Goal: Task Accomplishment & Management: Use online tool/utility

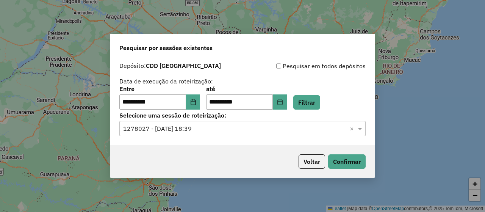
click at [197, 129] on input "text" at bounding box center [235, 128] width 224 height 9
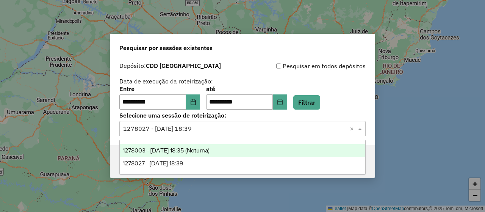
click at [189, 153] on div "1278003 - 18/09/2025 18:35 (Noturna)" at bounding box center [243, 150] width 246 height 13
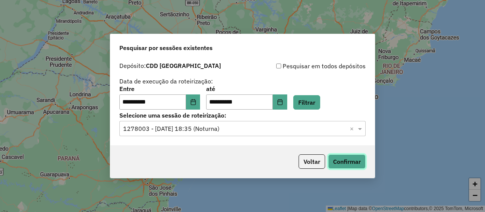
click at [355, 161] on button "Confirmar" at bounding box center [347, 161] width 38 height 14
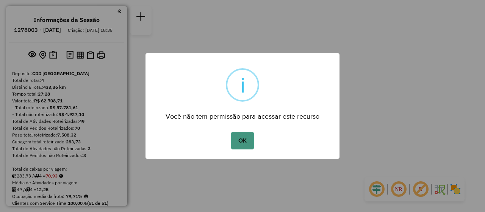
click at [247, 133] on button "OK" at bounding box center [242, 140] width 22 height 17
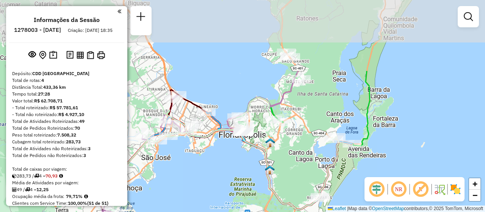
drag, startPoint x: 261, startPoint y: 21, endPoint x: 281, endPoint y: 113, distance: 94.3
click at [281, 113] on div "Janela de atendimento Grade de atendimento Capacidade Transportadoras Veículos …" at bounding box center [242, 106] width 485 height 212
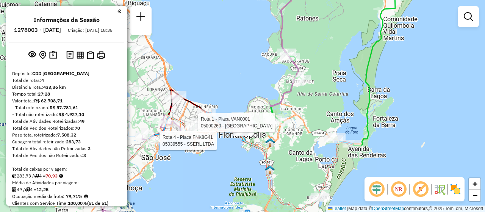
select select "**********"
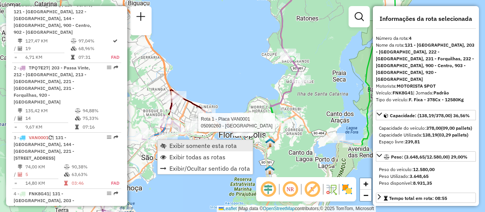
scroll to position [458, 0]
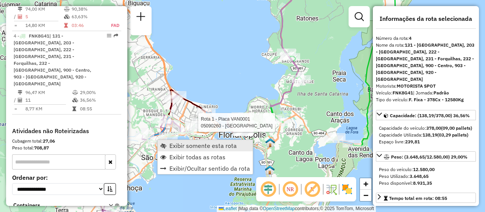
click at [176, 143] on span "Exibir somente esta rota" at bounding box center [202, 145] width 67 height 6
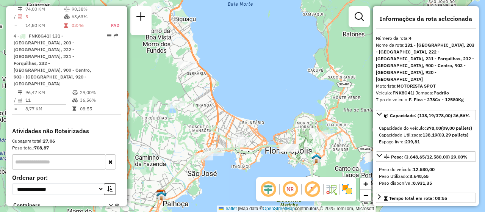
drag, startPoint x: 242, startPoint y: 113, endPoint x: 253, endPoint y: 171, distance: 58.6
click at [253, 171] on div "Janela de atendimento Grade de atendimento Capacidade Transportadoras Veículos …" at bounding box center [242, 106] width 485 height 212
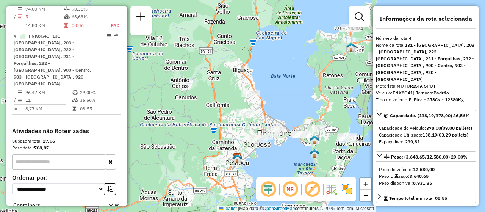
drag, startPoint x: 285, startPoint y: 134, endPoint x: 255, endPoint y: 116, distance: 35.0
click at [261, 112] on div "Janela de atendimento Grade de atendimento Capacidade Transportadoras Veículos …" at bounding box center [242, 106] width 485 height 212
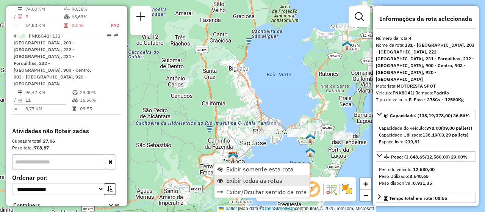
click at [269, 180] on span "Exibir todas as rotas" at bounding box center [254, 180] width 56 height 6
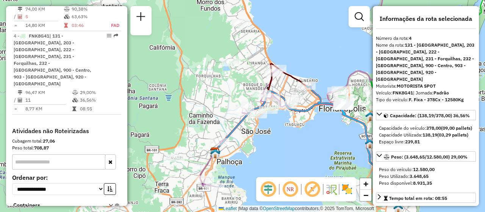
click at [150, 128] on div "Janela de atendimento Grade de atendimento Capacidade Transportadoras Veículos …" at bounding box center [242, 106] width 485 height 212
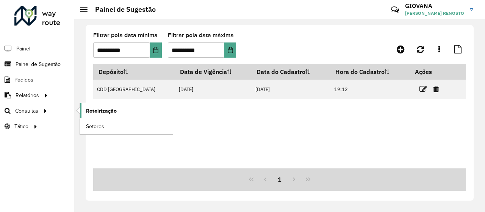
click at [94, 113] on span "Roteirização" at bounding box center [101, 111] width 31 height 8
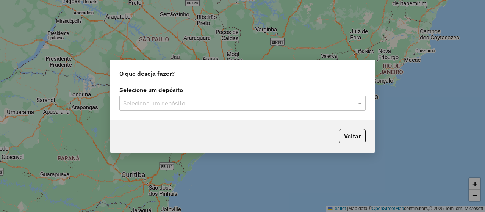
click at [243, 101] on input "text" at bounding box center [235, 103] width 224 height 9
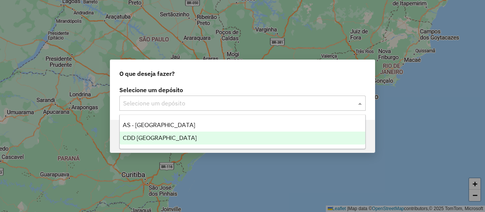
click at [158, 138] on span "CDD [GEOGRAPHIC_DATA]" at bounding box center [160, 138] width 74 height 6
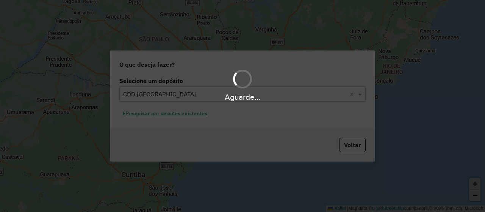
click at [183, 114] on div "Aguarde..." at bounding box center [242, 106] width 485 height 212
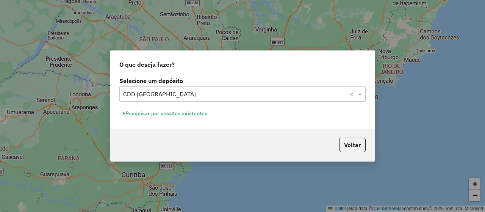
click at [187, 117] on button "Pesquisar por sessões existentes" at bounding box center [164, 114] width 91 height 12
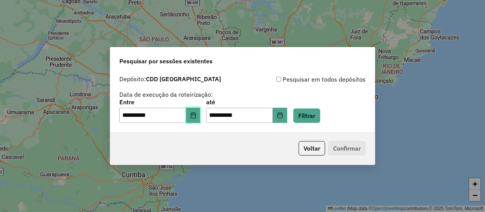
click at [200, 117] on button "Choose Date" at bounding box center [193, 115] width 14 height 15
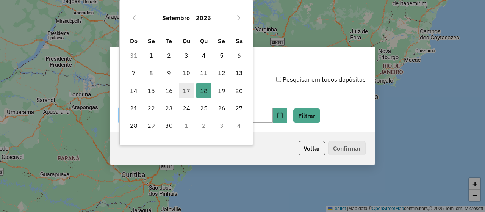
click at [186, 93] on span "17" at bounding box center [186, 90] width 15 height 15
type input "**********"
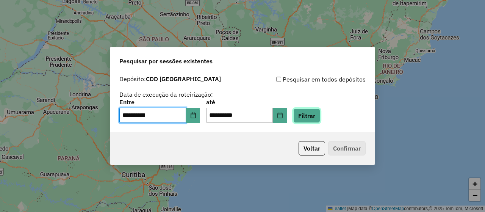
click at [313, 115] on button "Filtrar" at bounding box center [306, 115] width 27 height 14
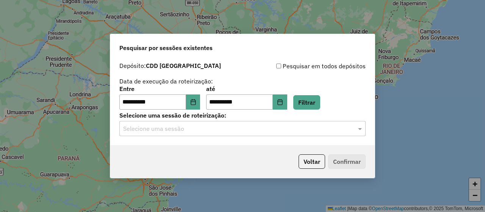
click at [259, 129] on input "text" at bounding box center [235, 128] width 224 height 9
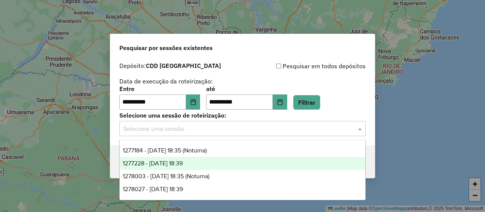
drag, startPoint x: 218, startPoint y: 160, endPoint x: 249, endPoint y: 157, distance: 31.6
click at [218, 160] on div "1277228 - 17/09/2025 18:39" at bounding box center [243, 163] width 246 height 13
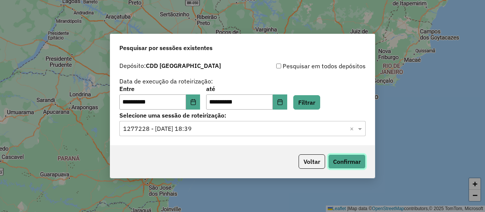
click at [348, 159] on button "Confirmar" at bounding box center [347, 161] width 38 height 14
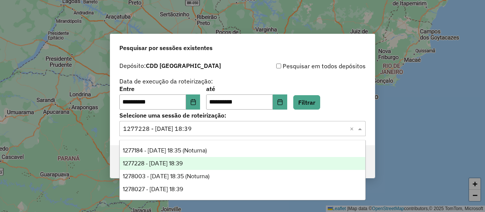
click at [232, 130] on input "text" at bounding box center [235, 128] width 224 height 9
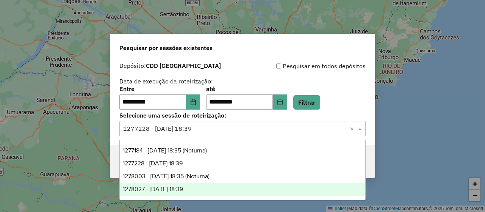
drag, startPoint x: 206, startPoint y: 187, endPoint x: 280, endPoint y: 175, distance: 74.8
click at [206, 186] on div "1278027 - 18/09/2025 18:39" at bounding box center [243, 189] width 246 height 13
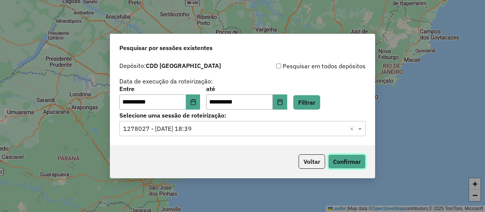
click at [357, 161] on button "Confirmar" at bounding box center [347, 161] width 38 height 14
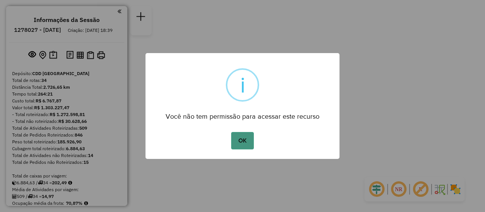
click at [243, 146] on button "OK" at bounding box center [242, 140] width 22 height 17
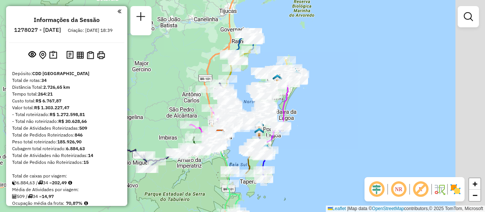
drag, startPoint x: 323, startPoint y: 132, endPoint x: 285, endPoint y: 159, distance: 46.2
click at [285, 159] on div "Janela de atendimento Grade de atendimento Capacidade Transportadoras Veículos …" at bounding box center [242, 106] width 485 height 212
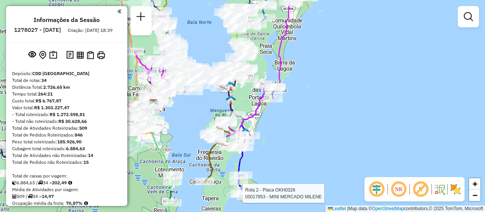
drag, startPoint x: 318, startPoint y: 177, endPoint x: 326, endPoint y: 136, distance: 41.5
click at [326, 136] on div "Rota 2 - Placa OKH0326 05017953 - MINI MERCADO MILENE Janela de atendimento Gra…" at bounding box center [242, 106] width 485 height 212
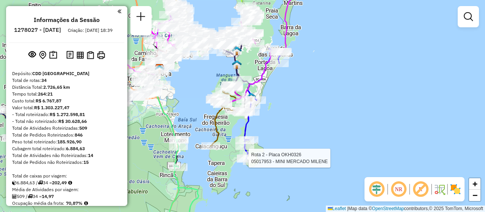
click at [297, 142] on div "Rota 2 - Placa OKH0326 05017953 - MINI MERCADO MILENE Janela de atendimento Gra…" at bounding box center [242, 106] width 485 height 212
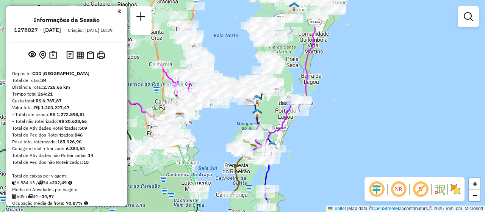
drag, startPoint x: 266, startPoint y: 106, endPoint x: 288, endPoint y: 157, distance: 55.8
click at [288, 157] on div "Janela de atendimento Grade de atendimento Capacidade Transportadoras Veículos …" at bounding box center [242, 106] width 485 height 212
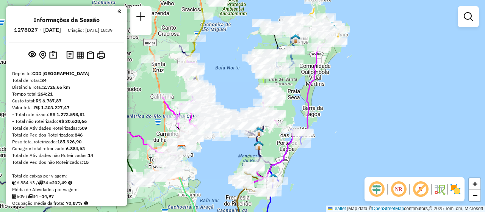
drag, startPoint x: 316, startPoint y: 125, endPoint x: 315, endPoint y: 155, distance: 29.9
click at [315, 155] on div "Janela de atendimento Grade de atendimento Capacidade Transportadoras Veículos …" at bounding box center [242, 106] width 485 height 212
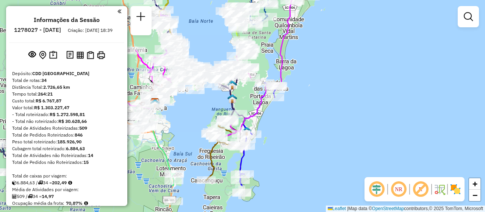
drag, startPoint x: 362, startPoint y: 99, endPoint x: 335, endPoint y: 52, distance: 54.0
click at [335, 52] on div "Janela de atendimento Grade de atendimento Capacidade Transportadoras Veículos …" at bounding box center [242, 106] width 485 height 212
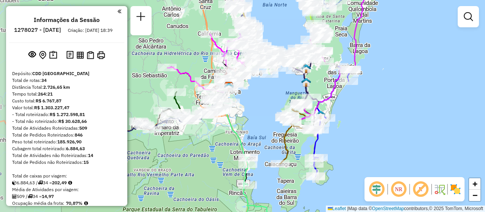
drag, startPoint x: 301, startPoint y: 119, endPoint x: 375, endPoint y: 102, distance: 75.7
click at [375, 102] on div "Janela de atendimento Grade de atendimento Capacidade Transportadoras Veículos …" at bounding box center [242, 106] width 485 height 212
drag, startPoint x: 373, startPoint y: 121, endPoint x: 371, endPoint y: 145, distance: 24.4
click at [371, 145] on div "Janela de atendimento Grade de atendimento Capacidade Transportadoras Veículos …" at bounding box center [242, 106] width 485 height 212
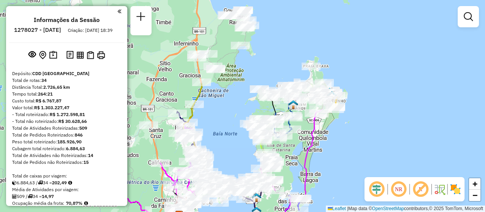
drag, startPoint x: 375, startPoint y: 118, endPoint x: 327, endPoint y: 222, distance: 115.0
click at [327, 211] on html "Aguarde... Pop-up bloqueado! Seu navegador bloqueou automáticamente a abertura …" at bounding box center [242, 106] width 485 height 212
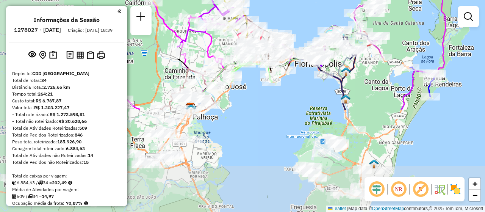
drag, startPoint x: 205, startPoint y: 194, endPoint x: 343, endPoint y: 72, distance: 184.7
click at [343, 72] on img at bounding box center [346, 72] width 10 height 10
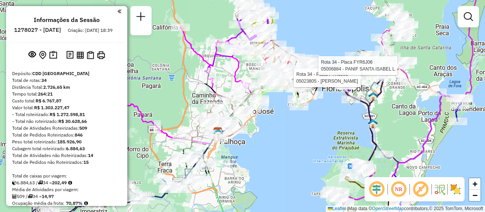
drag, startPoint x: 266, startPoint y: 150, endPoint x: 323, endPoint y: 93, distance: 80.9
click at [323, 93] on div "Rota 34 - Placa FYR6J06 05023805 - JOAO MARIA F RODRIGU Rota 34 - Placa FYR6J06…" at bounding box center [242, 106] width 485 height 212
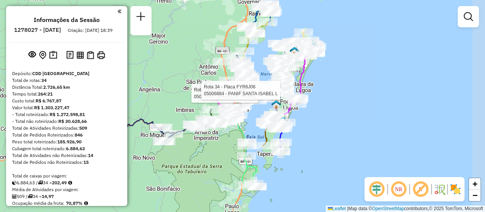
drag, startPoint x: 288, startPoint y: 155, endPoint x: 212, endPoint y: 175, distance: 78.3
click at [212, 175] on div "Rota 34 - Placa FYR6J06 05023805 - JOAO MARIA F RODRIGU Rota 34 - Placa FYR6J06…" at bounding box center [242, 106] width 485 height 212
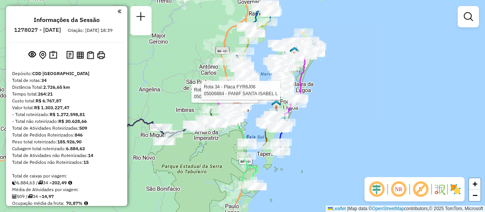
click at [333, 156] on div "Rota 34 - Placa FYR6J06 05023805 - JOAO MARIA F RODRIGU Rota 34 - Placa FYR6J06…" at bounding box center [242, 106] width 485 height 212
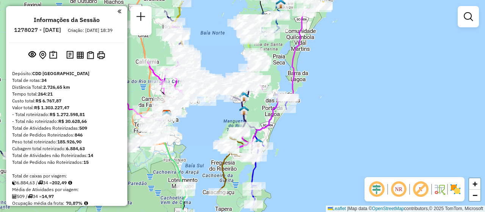
drag, startPoint x: 349, startPoint y: 149, endPoint x: 313, endPoint y: 171, distance: 43.0
click at [313, 171] on div "Janela de atendimento Grade de atendimento Capacidade Transportadoras Veículos …" at bounding box center [242, 106] width 485 height 212
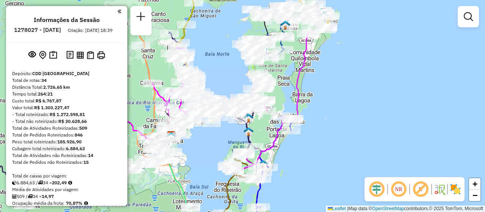
drag, startPoint x: 355, startPoint y: 149, endPoint x: 356, endPoint y: 169, distance: 20.1
click at [357, 169] on div "Janela de atendimento Grade de atendimento Capacidade Transportadoras Veículos …" at bounding box center [242, 106] width 485 height 212
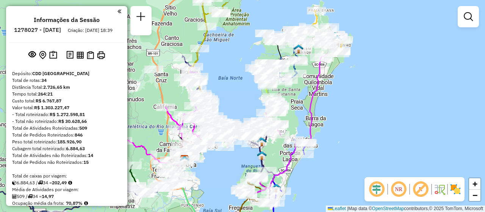
drag, startPoint x: 315, startPoint y: 88, endPoint x: 334, endPoint y: 124, distance: 39.8
click at [334, 123] on div "Janela de atendimento Grade de atendimento Capacidade Transportadoras Veículos …" at bounding box center [242, 106] width 485 height 212
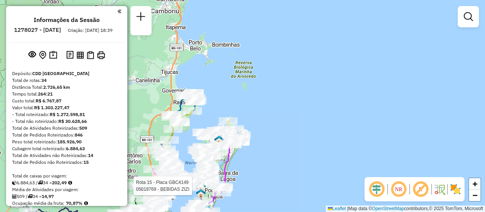
select select "**********"
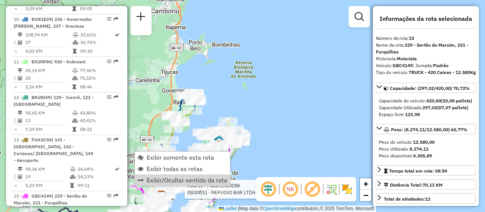
scroll to position [893, 0]
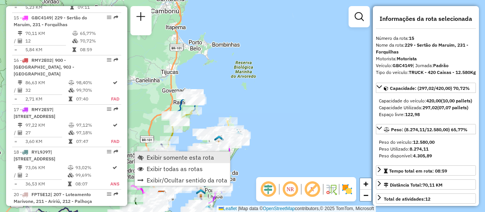
click at [186, 155] on span "Exibir somente esta rota" at bounding box center [180, 157] width 67 height 6
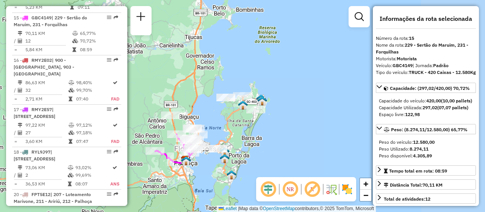
drag, startPoint x: 320, startPoint y: 159, endPoint x: 199, endPoint y: 164, distance: 121.0
click at [199, 164] on div "Janela de atendimento Grade de atendimento Capacidade Transportadoras Veículos …" at bounding box center [242, 106] width 485 height 212
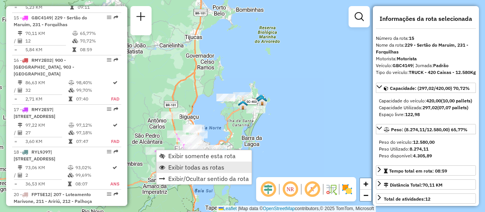
click at [204, 168] on span "Exibir todas as rotas" at bounding box center [196, 167] width 56 height 6
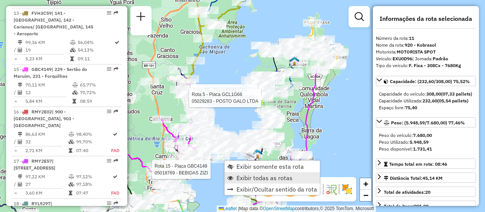
scroll to position [765, 0]
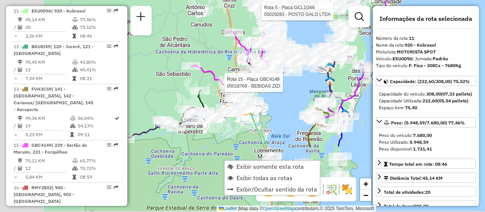
drag, startPoint x: 207, startPoint y: 184, endPoint x: 282, endPoint y: 94, distance: 116.7
click at [282, 94] on div "Rota 15 - Placa GBC4149 05018769 - BEBIDAS ZIZI Rota 35 - Placa EMN0C69 0502949…" at bounding box center [242, 106] width 485 height 212
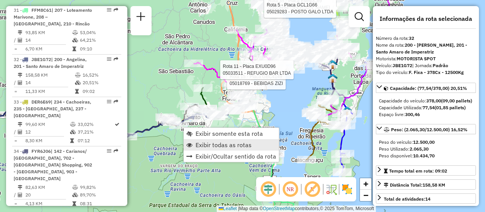
scroll to position [1599, 0]
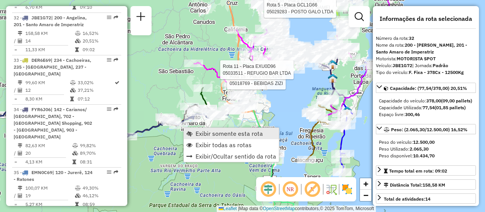
click at [233, 131] on span "Exibir somente esta rota" at bounding box center [229, 133] width 67 height 6
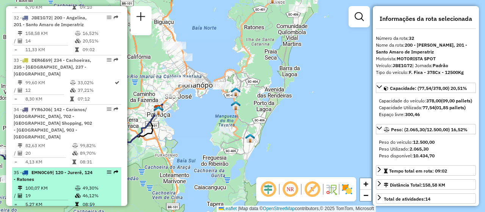
drag, startPoint x: 319, startPoint y: 141, endPoint x: 100, endPoint y: 177, distance: 221.9
click at [100, 177] on hb-router-mapa "Informações da Sessão 1278027 - 18/09/2025 Criação: 17/09/2025 18:39 Depósito: …" at bounding box center [242, 106] width 485 height 212
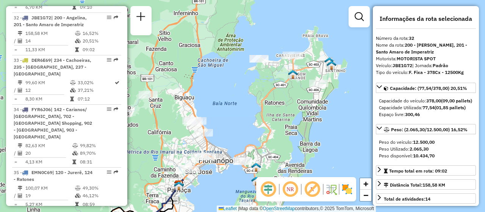
drag, startPoint x: 225, startPoint y: 122, endPoint x: 246, endPoint y: 198, distance: 78.6
click at [246, 198] on div "Janela de atendimento Grade de atendimento Capacidade Transportadoras Veículos …" at bounding box center [242, 106] width 485 height 212
drag, startPoint x: 201, startPoint y: 196, endPoint x: 240, endPoint y: 118, distance: 87.5
click at [240, 118] on div "Janela de atendimento Grade de atendimento Capacidade Transportadoras Veículos …" at bounding box center [242, 106] width 485 height 212
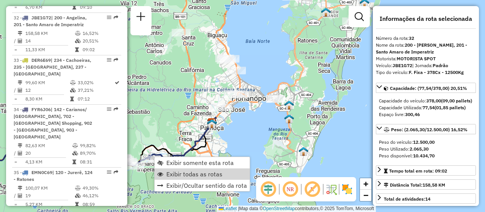
click at [182, 172] on span "Exibir todas as rotas" at bounding box center [194, 174] width 56 height 6
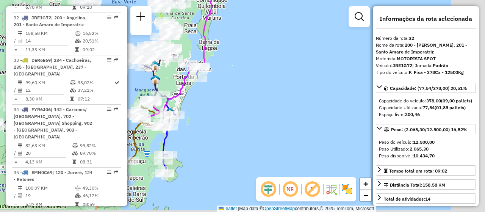
drag, startPoint x: 337, startPoint y: 156, endPoint x: 204, endPoint y: 116, distance: 139.5
click at [204, 116] on div "Janela de atendimento Grade de atendimento Capacidade Transportadoras Veículos …" at bounding box center [242, 106] width 485 height 212
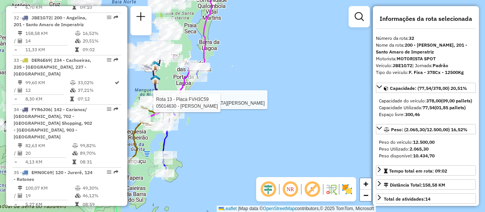
scroll to position [261, 0]
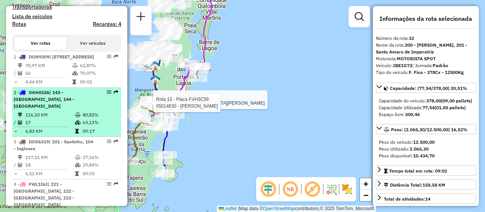
click at [108, 94] on em at bounding box center [109, 92] width 5 height 5
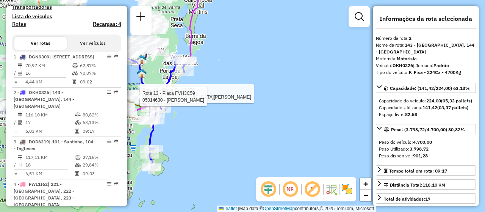
drag, startPoint x: 324, startPoint y: 139, endPoint x: 206, endPoint y: 139, distance: 117.5
click at [206, 139] on div "Rota 13 - Placa FVH3C59 05039014 - MAYCOL CASANOVA Rota 13 - Placa FVH3C59 0501…" at bounding box center [242, 106] width 485 height 212
click at [230, 131] on div "Rota 13 - Placa FVH3C59 05039014 - MAYCOL CASANOVA Rota 13 - Placa FVH3C59 0501…" at bounding box center [242, 106] width 485 height 212
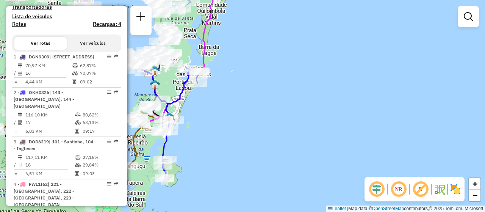
drag, startPoint x: 190, startPoint y: 138, endPoint x: 194, endPoint y: 143, distance: 7.0
click at [194, 143] on div "Janela de atendimento Grade de atendimento Capacidade Transportadoras Veículos …" at bounding box center [242, 106] width 485 height 212
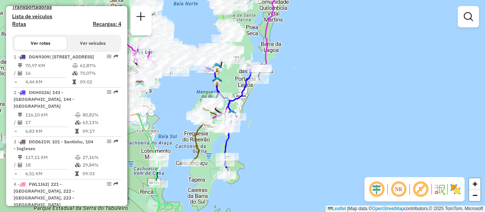
drag, startPoint x: 194, startPoint y: 143, endPoint x: 257, endPoint y: 140, distance: 62.2
click at [257, 140] on div "Janela de atendimento Grade de atendimento Capacidade Transportadoras Veículos …" at bounding box center [242, 106] width 485 height 212
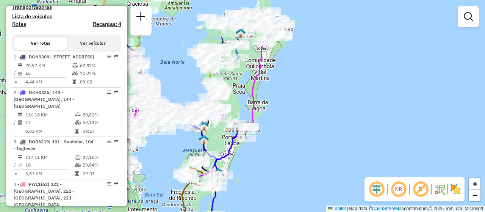
drag, startPoint x: 263, startPoint y: 114, endPoint x: 249, endPoint y: 172, distance: 59.3
click at [249, 172] on div "Janela de atendimento Grade de atendimento Capacidade Transportadoras Veículos …" at bounding box center [242, 106] width 485 height 212
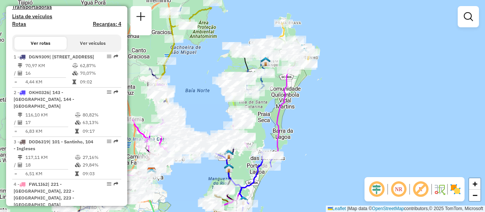
drag, startPoint x: 255, startPoint y: 86, endPoint x: 280, endPoint y: 116, distance: 39.0
click at [281, 116] on icon at bounding box center [243, 128] width 124 height 162
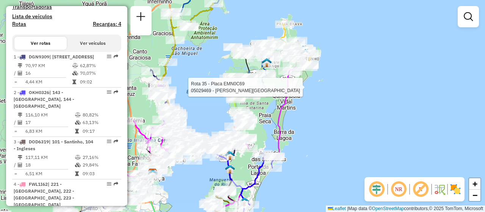
select select "**********"
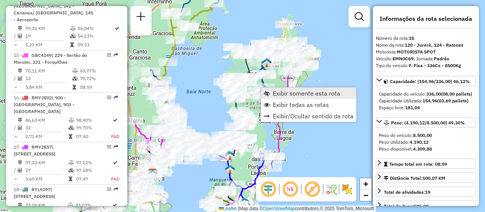
scroll to position [1747, 0]
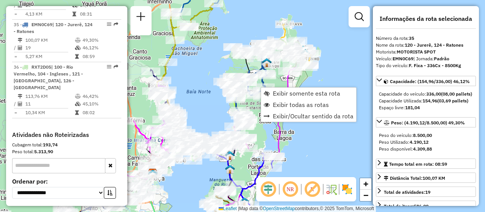
click at [317, 163] on div "Janela de atendimento Grade de atendimento Capacidade Transportadoras Veículos …" at bounding box center [242, 106] width 485 height 212
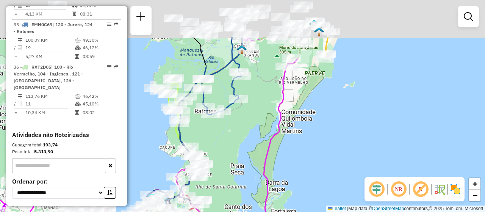
drag, startPoint x: 281, startPoint y: 86, endPoint x: 308, endPoint y: 162, distance: 80.8
click at [308, 162] on div "Janela de atendimento Grade de atendimento Capacidade Transportadoras Veículos …" at bounding box center [242, 106] width 485 height 212
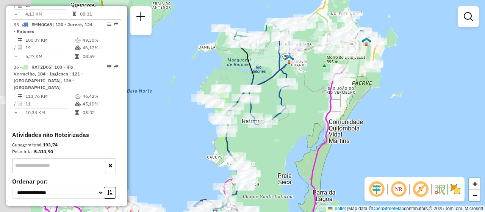
drag, startPoint x: 257, startPoint y: 143, endPoint x: 339, endPoint y: 128, distance: 83.9
click at [339, 128] on div "Janela de atendimento Grade de atendimento Capacidade Transportadoras Veículos …" at bounding box center [242, 106] width 485 height 212
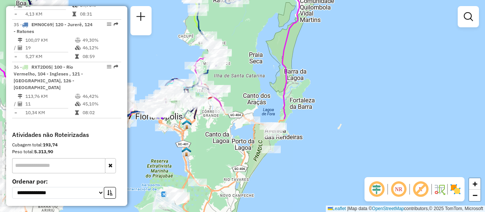
drag, startPoint x: 350, startPoint y: 158, endPoint x: 278, endPoint y: 38, distance: 140.1
click at [278, 38] on div "Janela de atendimento Grade de atendimento Capacidade Transportadoras Veículos …" at bounding box center [242, 106] width 485 height 212
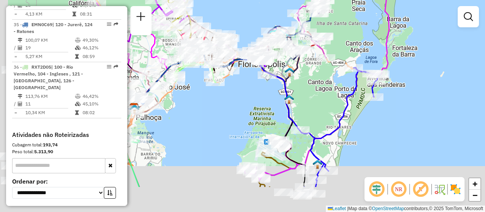
drag, startPoint x: 224, startPoint y: 191, endPoint x: 330, endPoint y: 144, distance: 115.2
click at [330, 144] on div "Janela de atendimento Grade de atendimento Capacidade Transportadoras Veículos …" at bounding box center [242, 106] width 485 height 212
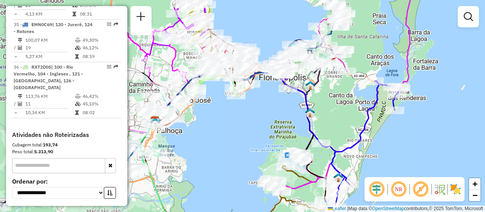
scroll to position [1596, 0]
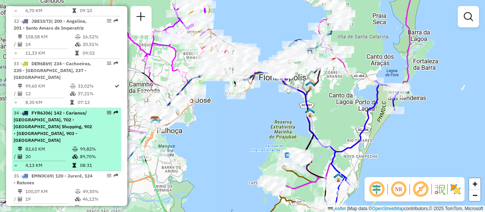
click at [104, 110] on div at bounding box center [107, 112] width 23 height 5
select select "**********"
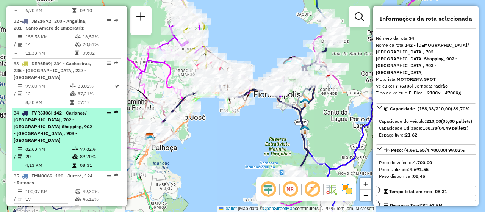
drag, startPoint x: 104, startPoint y: 107, endPoint x: 101, endPoint y: 111, distance: 4.8
click at [101, 111] on div "34 - FYR6J06 | 142 - Carianos/ Campeche, 702 - Villa Romana Shopping​, 902 - Sa…" at bounding box center [67, 127] width 106 height 34
drag, startPoint x: 104, startPoint y: 103, endPoint x: 108, endPoint y: 109, distance: 6.8
click at [113, 110] on div "34 - FYR6J06 | 142 - Carianos/ Campeche, 702 - Villa Romana Shopping​, 902 - Sa…" at bounding box center [67, 127] width 106 height 34
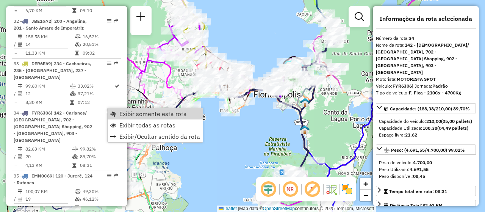
click at [144, 112] on span "Exibir somente esta rota" at bounding box center [152, 114] width 67 height 6
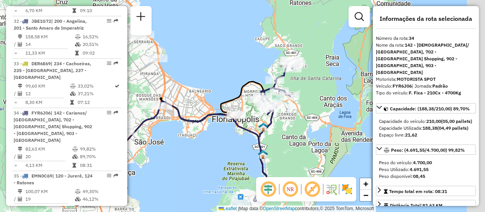
drag, startPoint x: 302, startPoint y: 108, endPoint x: 198, endPoint y: 172, distance: 121.5
click at [256, 172] on icon at bounding box center [276, 128] width 40 height 139
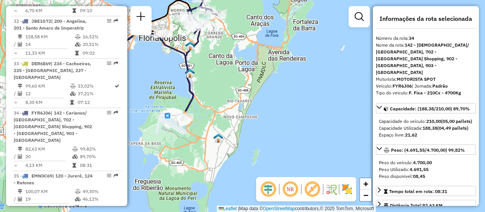
drag, startPoint x: 233, startPoint y: 191, endPoint x: 222, endPoint y: 70, distance: 122.1
click at [222, 70] on div "Janela de atendimento Grade de atendimento Capacidade Transportadoras Veículos …" at bounding box center [242, 106] width 485 height 212
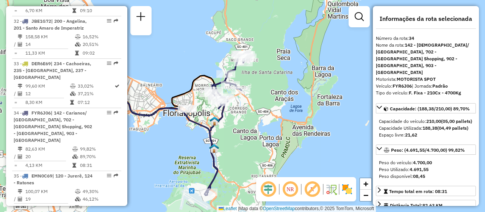
drag, startPoint x: 227, startPoint y: 65, endPoint x: 249, endPoint y: 142, distance: 79.6
click at [250, 142] on div "Janela de atendimento Grade de atendimento Capacidade Transportadoras Veículos …" at bounding box center [242, 106] width 485 height 212
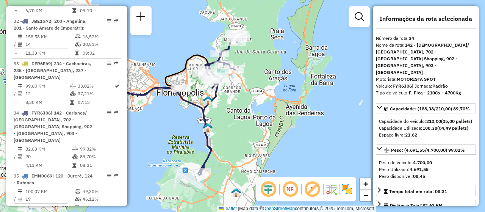
drag, startPoint x: 200, startPoint y: 177, endPoint x: 195, endPoint y: 155, distance: 22.5
click at [195, 155] on div "Janela de atendimento Grade de atendimento Capacidade Transportadoras Veículos …" at bounding box center [242, 106] width 485 height 212
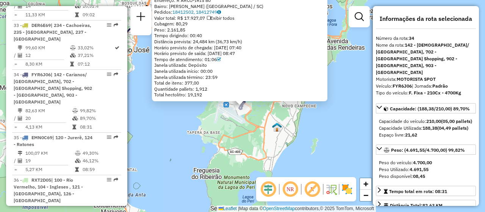
scroll to position [1691, 0]
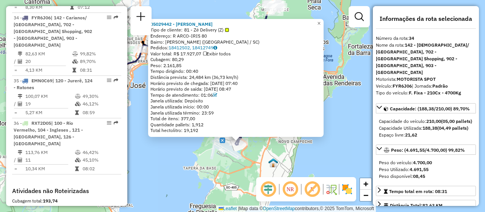
drag, startPoint x: 187, startPoint y: 176, endPoint x: 183, endPoint y: 207, distance: 31.4
click at [183, 207] on div "05029442 - ARTHUR RARITON ALBAN Tipo de cliente: 81 - Zé Delivery (Z) Endereço:…" at bounding box center [242, 106] width 485 height 212
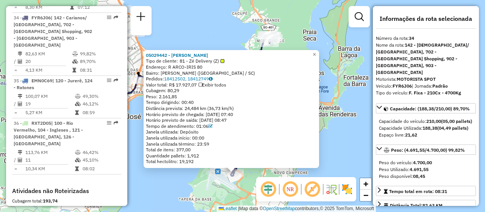
click at [342, 152] on div "05029442 - ARTHUR RARITON ALBAN Tipo de cliente: 81 - Zé Delivery (Z) Endereço:…" at bounding box center [242, 106] width 485 height 212
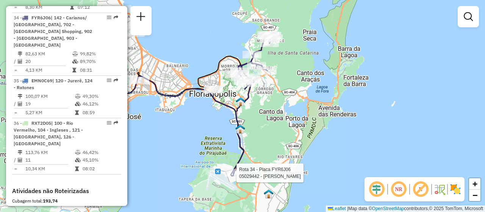
select select "**********"
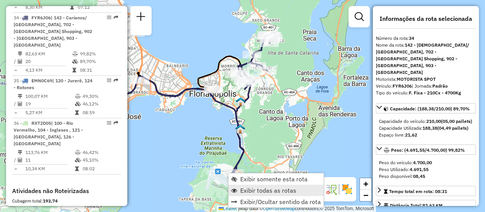
click at [280, 187] on span "Exibir todas as rotas" at bounding box center [268, 190] width 56 height 6
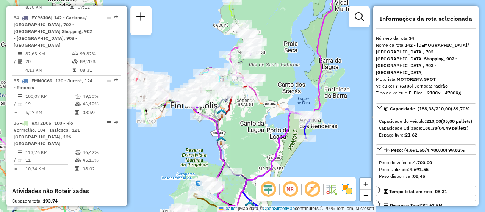
drag, startPoint x: 275, startPoint y: 138, endPoint x: 188, endPoint y: 137, distance: 86.8
click at [255, 151] on div "Janela de atendimento Grade de atendimento Capacidade Transportadoras Veículos …" at bounding box center [242, 106] width 485 height 212
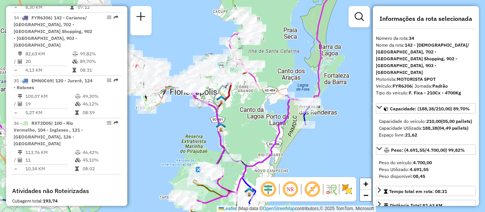
drag, startPoint x: 239, startPoint y: 139, endPoint x: 248, endPoint y: 56, distance: 84.2
click at [248, 56] on div "Janela de atendimento Grade de atendimento Capacidade Transportadoras Veículos …" at bounding box center [242, 106] width 485 height 212
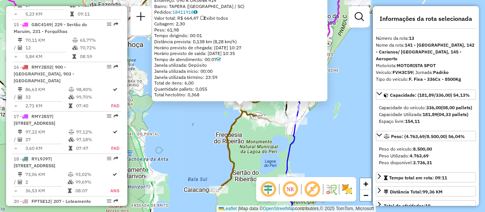
scroll to position [843, 0]
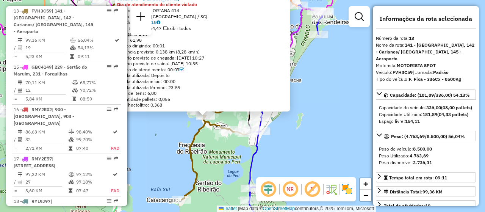
click at [218, 156] on div "05029640 - GILSON ANTONIO GONCA Dia de atendimento do cliente violado Endereço:…" at bounding box center [242, 106] width 485 height 212
click at [344, 169] on div "05029640 - GILSON ANTONIO GONCA Dia de atendimento do cliente violado Endereço:…" at bounding box center [242, 106] width 485 height 212
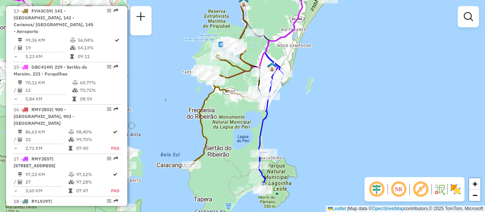
drag, startPoint x: 306, startPoint y: 134, endPoint x: 316, endPoint y: 100, distance: 36.0
click at [316, 100] on div "Janela de atendimento Grade de atendimento Capacidade Transportadoras Veículos …" at bounding box center [242, 106] width 485 height 212
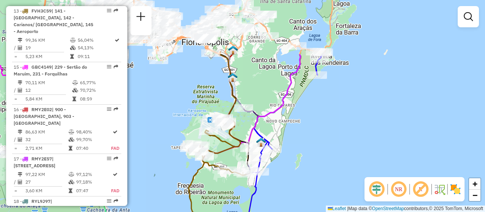
drag, startPoint x: 304, startPoint y: 94, endPoint x: 293, endPoint y: 169, distance: 76.2
click at [293, 169] on div "Janela de atendimento Grade de atendimento Capacidade Transportadoras Veículos …" at bounding box center [242, 106] width 485 height 212
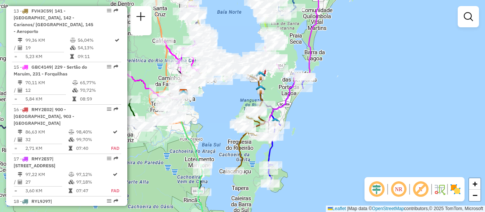
drag, startPoint x: 299, startPoint y: 155, endPoint x: 295, endPoint y: 139, distance: 17.3
click at [295, 139] on div "Janela de atendimento Grade de atendimento Capacidade Transportadoras Veículos …" at bounding box center [242, 106] width 485 height 212
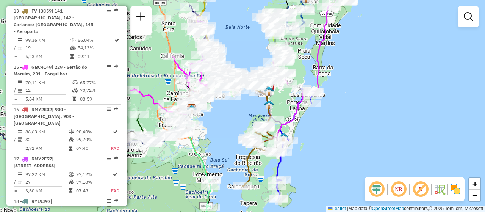
drag, startPoint x: 343, startPoint y: 136, endPoint x: 290, endPoint y: 210, distance: 90.5
click at [353, 156] on div "Janela de atendimento Grade de atendimento Capacidade Transportadoras Veículos …" at bounding box center [242, 106] width 485 height 212
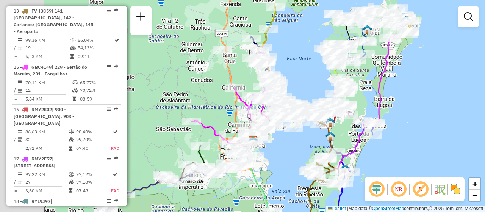
drag, startPoint x: 237, startPoint y: 114, endPoint x: 303, endPoint y: 146, distance: 72.7
click at [303, 146] on div "Janela de atendimento Grade de atendimento Capacidade Transportadoras Veículos …" at bounding box center [242, 106] width 485 height 212
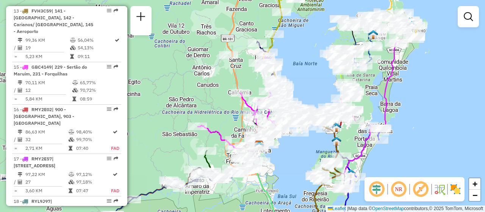
scroll to position [346, 0]
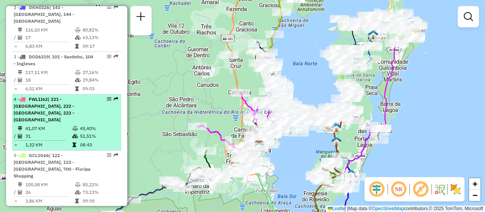
click at [103, 109] on div "4 - FWL1I62 | 221 - Jardim Atlântico, 222 - Capoeiras, 223 - Coqueiros" at bounding box center [67, 109] width 106 height 27
select select "**********"
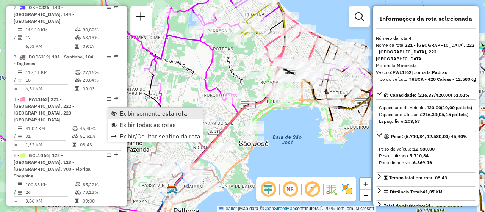
click at [149, 114] on span "Exibir somente esta rota" at bounding box center [153, 113] width 67 height 6
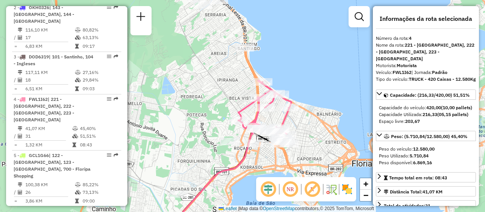
drag, startPoint x: 272, startPoint y: 129, endPoint x: 246, endPoint y: 195, distance: 71.1
click at [246, 195] on div "Janela de atendimento Grade de atendimento Capacidade Transportadoras Veículos …" at bounding box center [242, 106] width 485 height 212
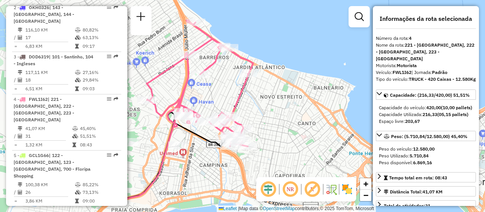
drag, startPoint x: 315, startPoint y: 160, endPoint x: 270, endPoint y: 131, distance: 53.6
click at [270, 131] on div "Janela de atendimento Grade de atendimento Capacidade Transportadoras Veículos …" at bounding box center [242, 106] width 485 height 212
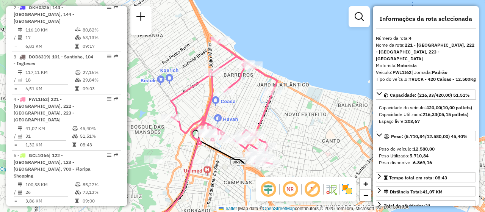
drag, startPoint x: 256, startPoint y: 123, endPoint x: 280, endPoint y: 141, distance: 30.3
click at [280, 141] on div "Janela de atendimento Grade de atendimento Capacidade Transportadoras Veículos …" at bounding box center [242, 106] width 485 height 212
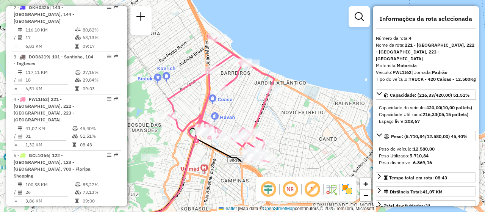
drag, startPoint x: 309, startPoint y: 153, endPoint x: 308, endPoint y: 129, distance: 23.9
click at [308, 129] on div "Janela de atendimento Grade de atendimento Capacidade Transportadoras Veículos …" at bounding box center [242, 106] width 485 height 212
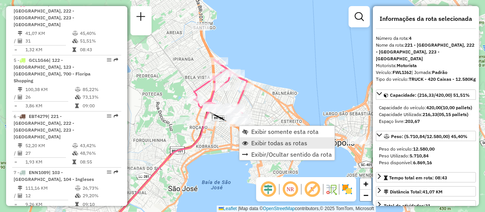
scroll to position [441, 0]
click at [272, 142] on span "Exibir todas as rotas" at bounding box center [279, 143] width 56 height 6
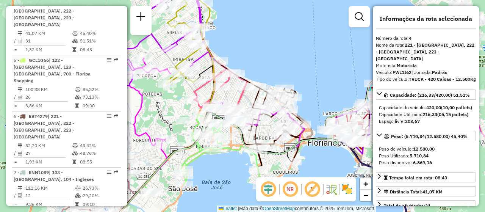
click at [367, 14] on div at bounding box center [359, 16] width 21 height 21
click at [358, 23] on link at bounding box center [359, 16] width 15 height 15
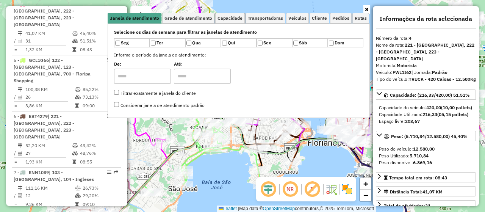
drag, startPoint x: 237, startPoint y: 19, endPoint x: 192, endPoint y: 80, distance: 75.8
click at [238, 19] on span "Capacidade" at bounding box center [230, 18] width 25 height 5
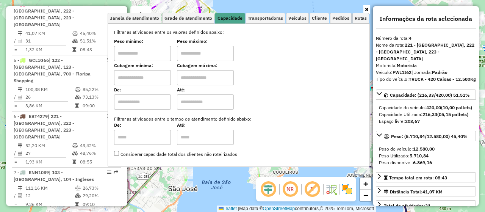
click at [154, 59] on input "text" at bounding box center [142, 53] width 57 height 15
click at [148, 76] on input "text" at bounding box center [142, 77] width 57 height 15
type input "****"
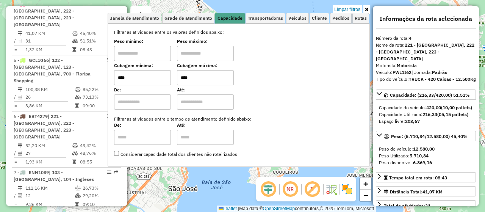
click at [191, 77] on input "****" at bounding box center [205, 77] width 57 height 15
type input "****"
click at [219, 190] on div "Limpar filtros Janela de atendimento Grade de atendimento Capacidade Transporta…" at bounding box center [242, 106] width 485 height 212
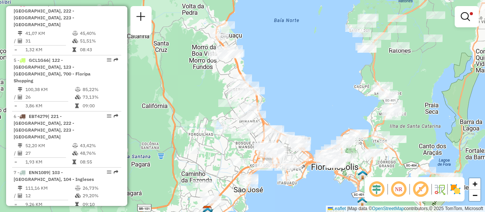
drag, startPoint x: 279, startPoint y: 44, endPoint x: 271, endPoint y: 86, distance: 42.8
click at [271, 86] on div "Limpar filtros Janela de atendimento Grade de atendimento Capacidade Transporta…" at bounding box center [242, 106] width 485 height 212
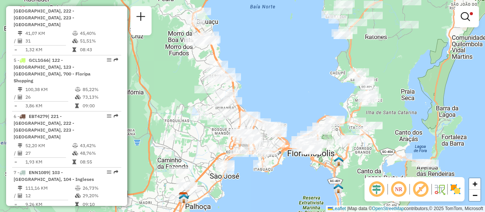
drag, startPoint x: 318, startPoint y: 125, endPoint x: 294, endPoint y: 111, distance: 27.7
click at [294, 111] on div "Limpar filtros Janela de atendimento Grade de atendimento Capacidade Transporta…" at bounding box center [242, 106] width 485 height 212
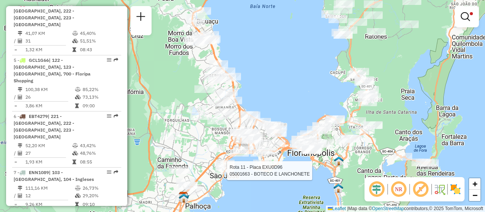
select select "**********"
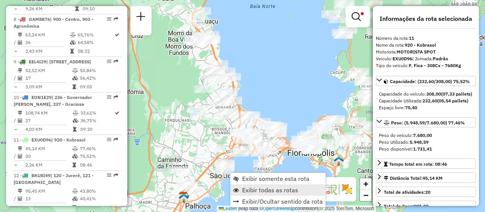
scroll to position [765, 0]
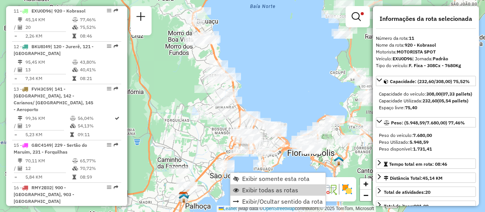
click at [297, 83] on div "Limpar filtros Janela de atendimento Grade de atendimento Capacidade Transporta…" at bounding box center [242, 106] width 485 height 212
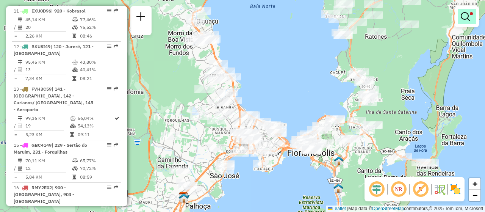
click at [470, 22] on link at bounding box center [467, 16] width 18 height 15
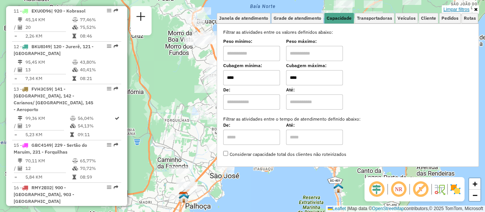
click at [456, 8] on link "Limpar filtros" at bounding box center [456, 9] width 29 height 8
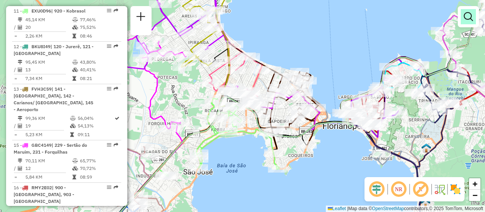
click at [461, 16] on link at bounding box center [468, 16] width 15 height 15
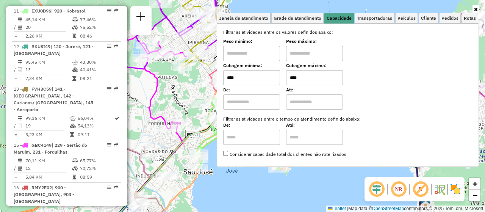
click at [311, 191] on div "Janela de atendimento Grade de atendimento Capacidade Transportadoras Veículos …" at bounding box center [242, 106] width 485 height 212
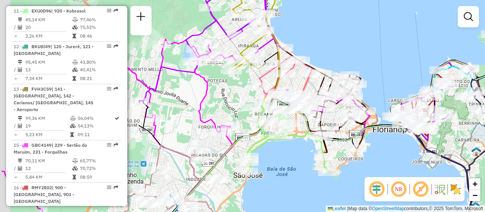
drag, startPoint x: 247, startPoint y: 181, endPoint x: 298, endPoint y: 185, distance: 50.9
click at [298, 185] on div "Janela de atendimento Grade de atendimento Capacidade Transportadoras Veículos …" at bounding box center [242, 106] width 485 height 212
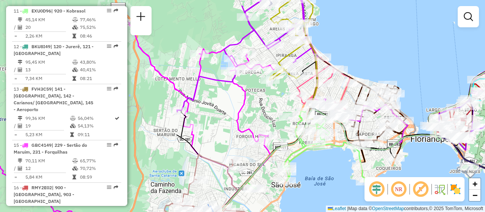
drag, startPoint x: 298, startPoint y: 170, endPoint x: 288, endPoint y: 142, distance: 29.4
click at [334, 180] on div "Janela de atendimento Grade de atendimento Capacidade Transportadoras Veículos …" at bounding box center [242, 106] width 485 height 212
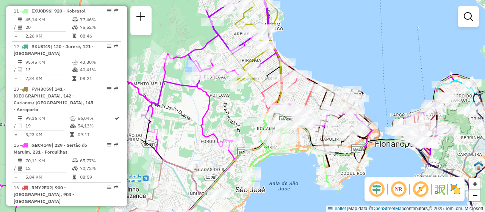
drag, startPoint x: 314, startPoint y: 178, endPoint x: 279, endPoint y: 182, distance: 34.7
click at [279, 182] on div "Janela de atendimento Grade de atendimento Capacidade Transportadoras Veículos …" at bounding box center [242, 106] width 485 height 212
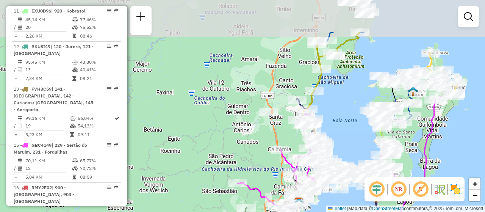
drag, startPoint x: 339, startPoint y: 76, endPoint x: 350, endPoint y: 130, distance: 54.9
click at [350, 130] on div "Janela de atendimento Grade de atendimento Capacidade Transportadoras Veículos …" at bounding box center [242, 106] width 485 height 212
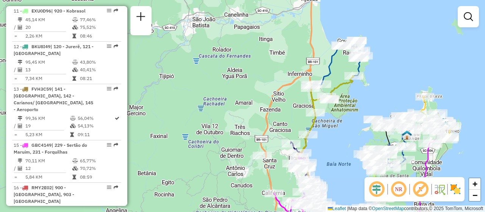
drag, startPoint x: 359, startPoint y: 59, endPoint x: 353, endPoint y: 103, distance: 44.4
click at [353, 103] on div "Janela de atendimento Grade de atendimento Capacidade Transportadoras Veículos …" at bounding box center [242, 106] width 485 height 212
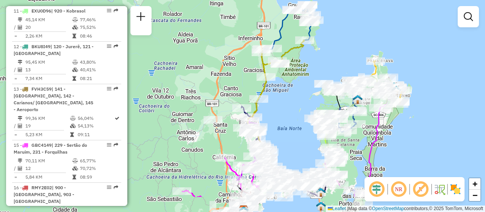
drag, startPoint x: 346, startPoint y: 141, endPoint x: 297, endPoint y: 105, distance: 61.2
click at [297, 105] on div "Janela de atendimento Grade de atendimento Capacidade Transportadoras Veículos …" at bounding box center [242, 106] width 485 height 212
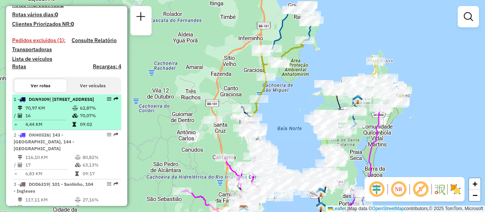
click at [110, 101] on div at bounding box center [107, 99] width 23 height 5
select select "**********"
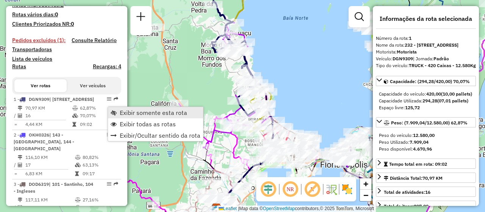
click at [168, 111] on span "Exibir somente esta rota" at bounding box center [153, 113] width 67 height 6
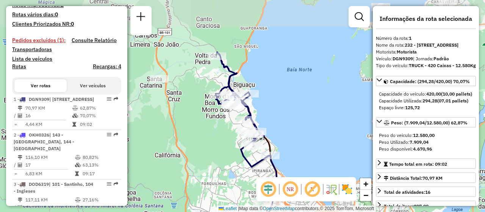
drag, startPoint x: 313, startPoint y: 83, endPoint x: 317, endPoint y: 135, distance: 51.7
click at [317, 135] on div "Janela de atendimento Grade de atendimento Capacidade Transportadoras Veículos …" at bounding box center [242, 106] width 485 height 212
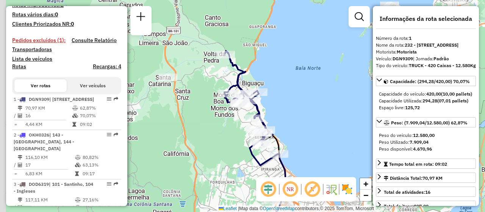
drag, startPoint x: 313, startPoint y: 121, endPoint x: 314, endPoint y: 127, distance: 6.6
click at [314, 127] on div "Janela de atendimento Grade de atendimento Capacidade Transportadoras Veículos …" at bounding box center [242, 106] width 485 height 212
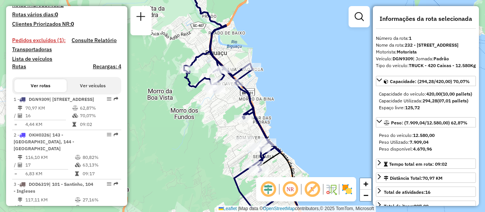
drag, startPoint x: 317, startPoint y: 129, endPoint x: 290, endPoint y: 104, distance: 37.3
click at [290, 104] on div "Janela de atendimento Grade de atendimento Capacidade Transportadoras Veículos …" at bounding box center [242, 106] width 485 height 212
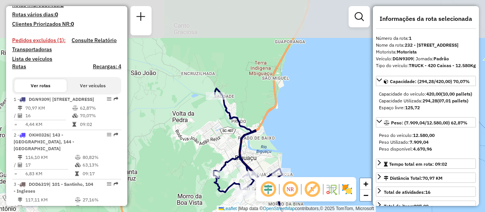
drag, startPoint x: 260, startPoint y: 58, endPoint x: 290, endPoint y: 164, distance: 109.5
click at [290, 164] on div "Janela de atendimento Grade de atendimento Capacidade Transportadoras Veículos …" at bounding box center [242, 106] width 485 height 212
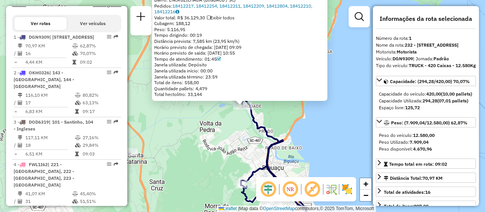
scroll to position [313, 0]
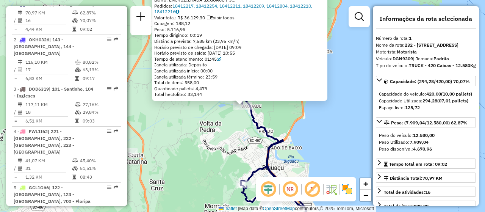
click at [336, 160] on div "05089686 - MANOEL AGEM RICARDO Dia de atendimento do cliente violado Endereço: …" at bounding box center [242, 106] width 485 height 212
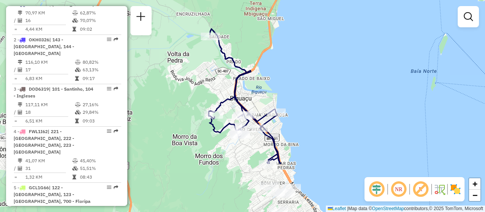
drag, startPoint x: 333, startPoint y: 160, endPoint x: 301, endPoint y: 91, distance: 76.8
click at [301, 91] on div "Janela de atendimento Grade de atendimento Capacidade Transportadoras Veículos …" at bounding box center [242, 106] width 485 height 212
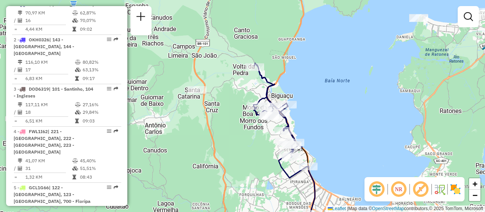
drag, startPoint x: 342, startPoint y: 163, endPoint x: 315, endPoint y: 136, distance: 38.1
click at [315, 136] on div "Janela de atendimento Grade de atendimento Capacidade Transportadoras Veículos …" at bounding box center [242, 106] width 485 height 212
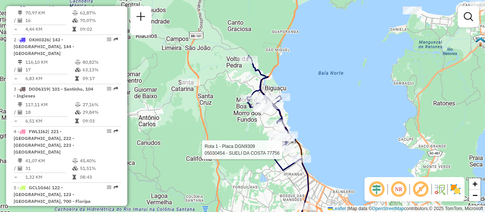
select select "**********"
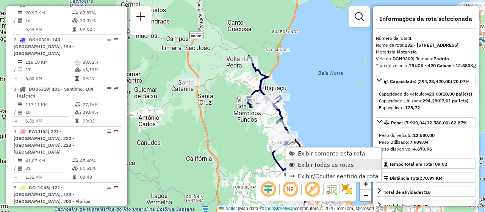
click at [333, 167] on span "Exibir todas as rotas" at bounding box center [326, 164] width 56 height 6
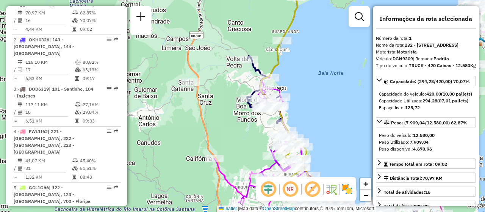
scroll to position [1546, 0]
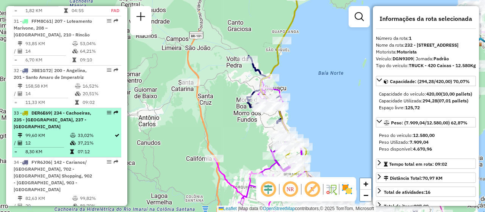
click at [105, 110] on div "33 - DER6E69 | 234 - Cachoeiras, 235 - Jardim Santiago, 237 - Graciosa" at bounding box center [67, 120] width 106 height 20
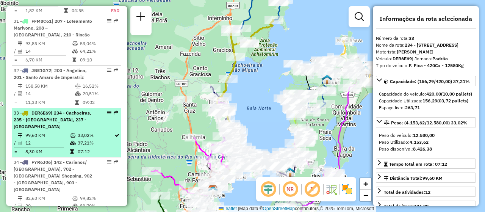
drag, startPoint x: 105, startPoint y: 108, endPoint x: 90, endPoint y: 106, distance: 15.0
click at [90, 110] on div "33 - DER6E69 | 234 - Cachoeiras, 235 - Jardim Santiago, 237 - Graciosa" at bounding box center [54, 120] width 80 height 20
click at [110, 110] on div "33 - DER6E69 | 234 - Cachoeiras, 235 - Jardim Santiago, 237 - Graciosa" at bounding box center [67, 120] width 106 height 20
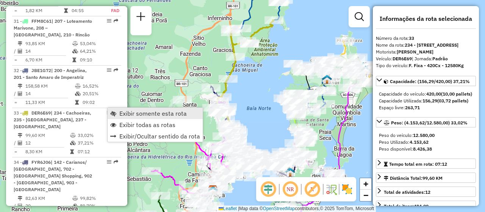
click at [128, 112] on span "Exibir somente esta rota" at bounding box center [152, 113] width 67 height 6
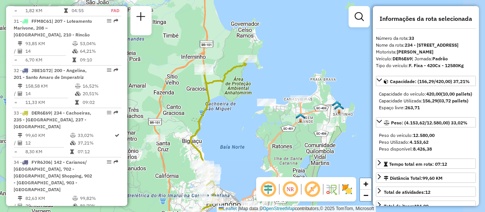
drag, startPoint x: 266, startPoint y: 75, endPoint x: 153, endPoint y: 117, distance: 120.8
click at [238, 114] on div "Janela de atendimento Grade de atendimento Capacidade Transportadoras Veículos …" at bounding box center [242, 106] width 485 height 212
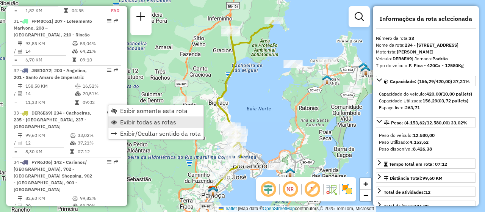
click at [139, 121] on span "Exibir todas as rotas" at bounding box center [148, 122] width 56 height 6
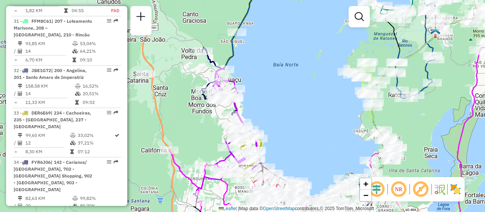
drag, startPoint x: 251, startPoint y: 135, endPoint x: 275, endPoint y: 112, distance: 33.0
click at [275, 112] on div "Janela de atendimento Grade de atendimento Capacidade Transportadoras Veículos …" at bounding box center [242, 106] width 485 height 212
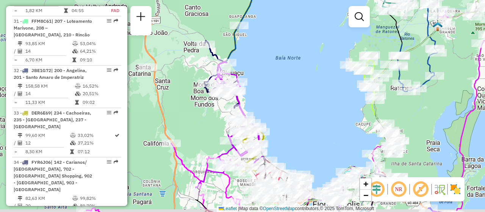
drag, startPoint x: 285, startPoint y: 133, endPoint x: 285, endPoint y: 111, distance: 22.0
click at [285, 111] on div "Janela de atendimento Grade de atendimento Capacidade Transportadoras Veículos …" at bounding box center [242, 106] width 485 height 212
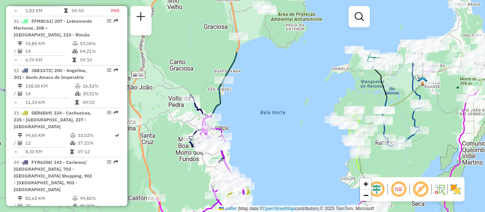
drag, startPoint x: 284, startPoint y: 108, endPoint x: 269, endPoint y: 182, distance: 75.1
click at [269, 182] on div "Janela de atendimento Grade de atendimento Capacidade Transportadoras Veículos …" at bounding box center [242, 106] width 485 height 212
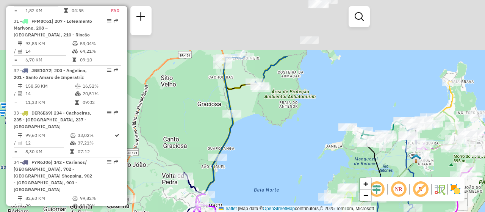
drag, startPoint x: 268, startPoint y: 77, endPoint x: 261, endPoint y: 154, distance: 78.0
click at [261, 154] on div "Janela de atendimento Grade de atendimento Capacidade Transportadoras Veículos …" at bounding box center [242, 106] width 485 height 212
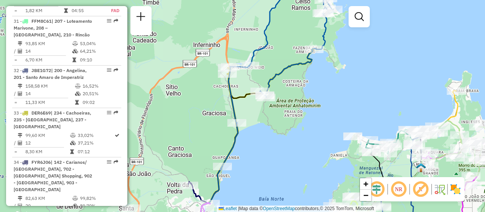
drag, startPoint x: 283, startPoint y: 66, endPoint x: 291, endPoint y: 89, distance: 24.6
click at [291, 89] on div "Janela de atendimento Grade de atendimento Capacidade Transportadoras Veículos …" at bounding box center [242, 106] width 485 height 212
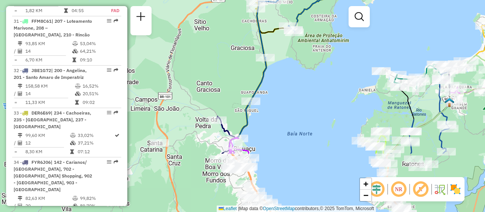
drag, startPoint x: 258, startPoint y: 161, endPoint x: 284, endPoint y: 80, distance: 84.9
click at [284, 80] on div "Janela de atendimento Grade de atendimento Capacidade Transportadoras Veículos …" at bounding box center [242, 106] width 485 height 212
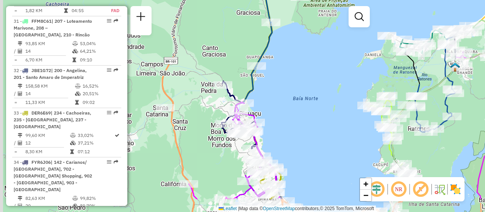
drag, startPoint x: 271, startPoint y: 128, endPoint x: 276, endPoint y: 94, distance: 34.4
click at [276, 94] on div "Janela de atendimento Grade de atendimento Capacidade Transportadoras Veículos …" at bounding box center [242, 106] width 485 height 212
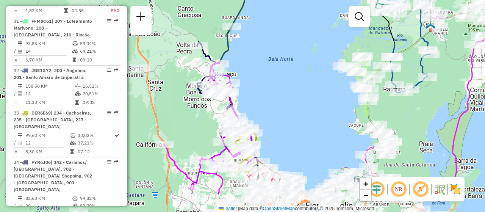
drag, startPoint x: 303, startPoint y: 129, endPoint x: 279, endPoint y: 89, distance: 47.1
click at [279, 89] on div "Janela de atendimento Grade de atendimento Capacidade Transportadoras Veículos …" at bounding box center [242, 106] width 485 height 212
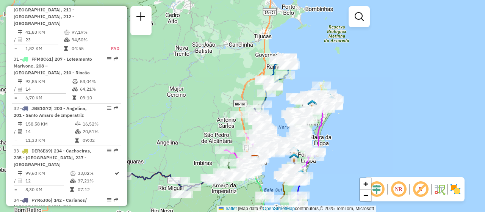
scroll to position [797, 0]
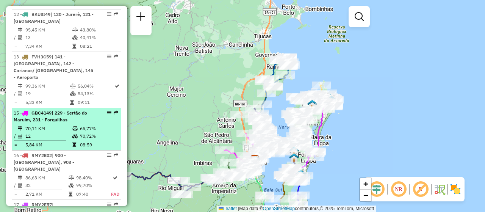
click at [108, 110] on em at bounding box center [109, 112] width 5 height 5
select select "**********"
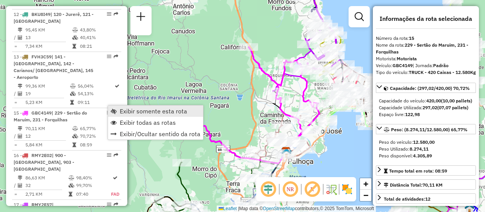
click at [145, 114] on span "Exibir somente esta rota" at bounding box center [153, 111] width 67 height 6
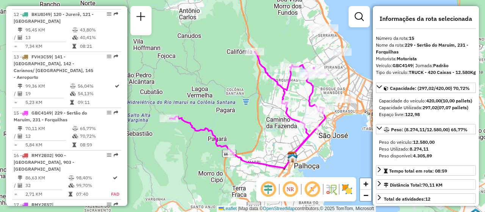
drag, startPoint x: 264, startPoint y: 119, endPoint x: 271, endPoint y: 125, distance: 8.9
click at [271, 125] on div "Janela de atendimento Grade de atendimento Capacidade Transportadoras Veículos …" at bounding box center [242, 106] width 485 height 212
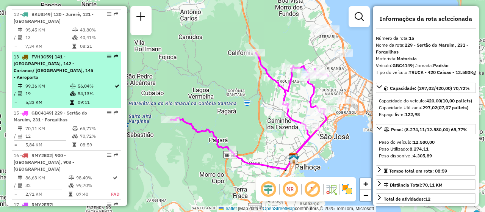
scroll to position [759, 0]
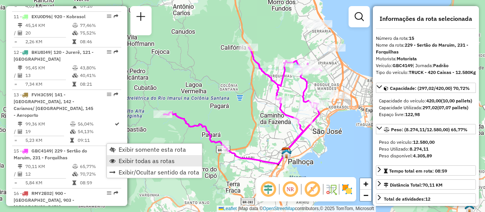
click at [135, 160] on span "Exibir todas as rotas" at bounding box center [147, 161] width 56 height 6
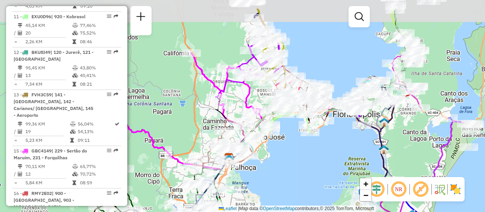
drag, startPoint x: 232, startPoint y: 69, endPoint x: 163, endPoint y: 99, distance: 75.3
click at [163, 99] on div "Janela de atendimento Grade de atendimento Capacidade Transportadoras Veículos …" at bounding box center [242, 106] width 485 height 212
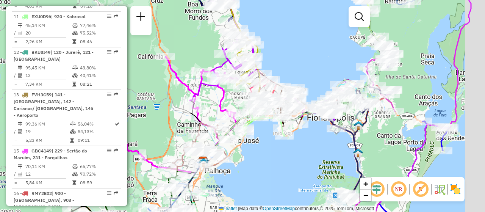
drag, startPoint x: 341, startPoint y: 129, endPoint x: 296, endPoint y: 133, distance: 45.3
click at [314, 133] on div "Janela de atendimento Grade de atendimento Capacidade Transportadoras Veículos …" at bounding box center [242, 106] width 485 height 212
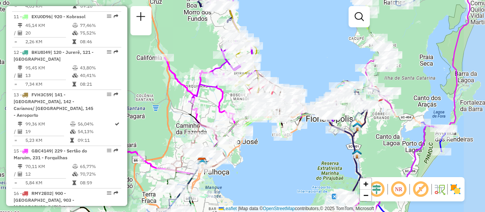
click at [210, 113] on div "Rota 11 - Placa EXU0D96 05033511 - REFUGIO BAR LTDA Rota 29 - Placa RYM0A17 050…" at bounding box center [242, 106] width 485 height 212
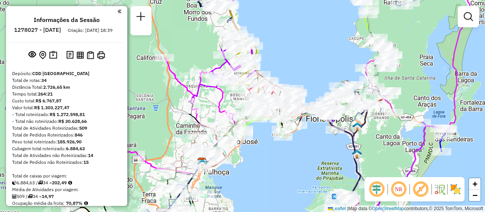
scroll to position [759, 0]
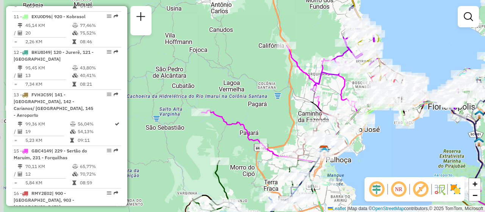
drag, startPoint x: 183, startPoint y: 133, endPoint x: 302, endPoint y: 122, distance: 119.5
click at [304, 121] on div "Janela de atendimento Grade de atendimento Capacidade Transportadoras Veículos …" at bounding box center [242, 106] width 485 height 212
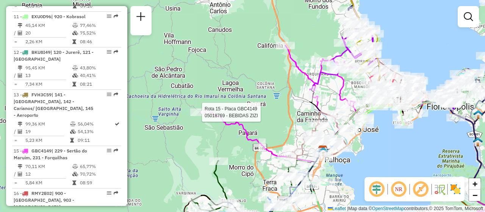
select select "**********"
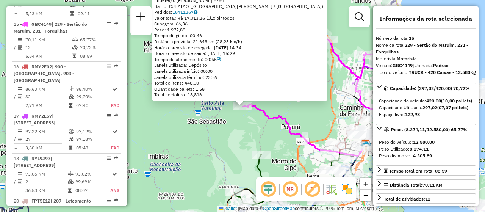
scroll to position [893, 0]
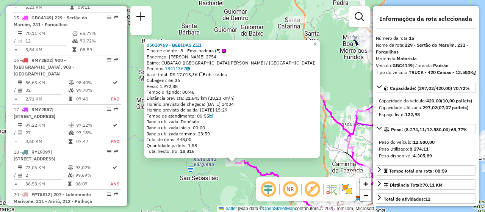
drag, startPoint x: 253, startPoint y: 134, endPoint x: 247, endPoint y: 182, distance: 48.5
click at [247, 182] on div "05018769 - BEBIDAS ZIZI Tipo de cliente: 8 - Empilhadeira (E) Endereço: BERTOLD…" at bounding box center [242, 106] width 485 height 212
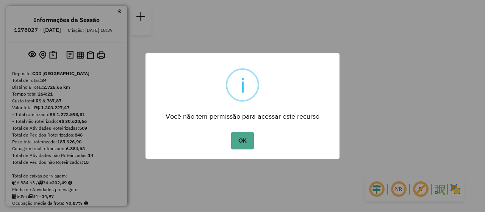
click at [245, 150] on div "OK No Cancel" at bounding box center [243, 140] width 194 height 21
click at [247, 143] on button "OK" at bounding box center [242, 140] width 22 height 17
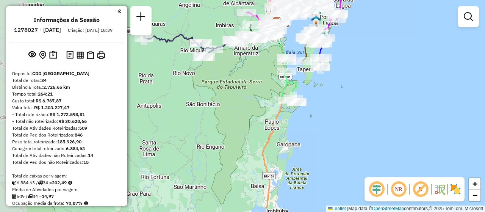
drag, startPoint x: 277, startPoint y: 165, endPoint x: 312, endPoint y: 81, distance: 90.7
click at [312, 81] on div "Janela de atendimento Grade de atendimento Capacidade Transportadoras Veículos …" at bounding box center [242, 106] width 485 height 212
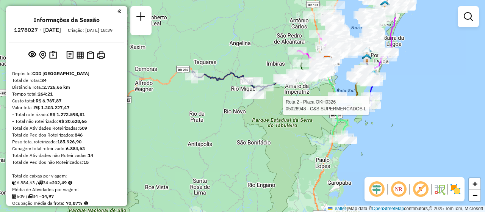
drag, startPoint x: 303, startPoint y: 130, endPoint x: 354, endPoint y: 168, distance: 63.6
click at [354, 168] on div "Rota 2 - Placa OKH0326 05028948 - C&S SUPERMERCADOS L Janela de atendimento Gra…" at bounding box center [242, 106] width 485 height 212
click at [390, 117] on div "Rota 2 - Placa OKH0326 05028948 - C&S SUPERMERCADOS L Janela de atendimento Gra…" at bounding box center [242, 106] width 485 height 212
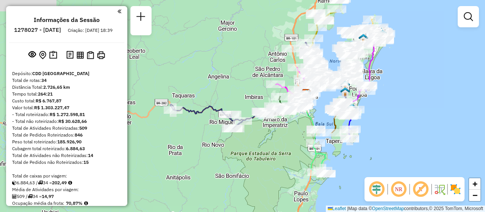
drag, startPoint x: 422, startPoint y: 98, endPoint x: 362, endPoint y: 161, distance: 87.7
click at [362, 161] on div "Janela de atendimento Grade de atendimento Capacidade Transportadoras Veículos …" at bounding box center [242, 106] width 485 height 212
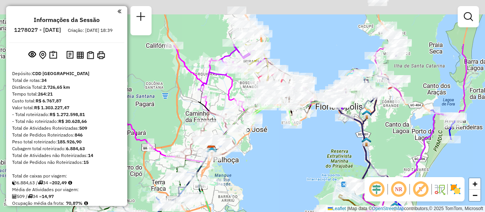
drag, startPoint x: 247, startPoint y: 89, endPoint x: 321, endPoint y: 195, distance: 129.4
click at [323, 195] on div "Janela de atendimento Grade de atendimento Capacidade Transportadoras Veículos …" at bounding box center [242, 106] width 485 height 212
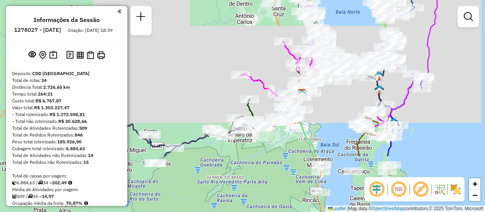
drag, startPoint x: 279, startPoint y: 185, endPoint x: 334, endPoint y: 101, distance: 101.2
click at [334, 101] on div "Janela de atendimento Grade de atendimento Capacidade Transportadoras Veículos …" at bounding box center [242, 106] width 485 height 212
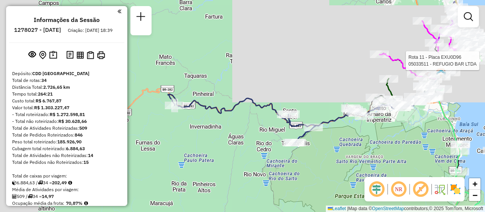
drag, startPoint x: 201, startPoint y: 185, endPoint x: 318, endPoint y: 173, distance: 116.9
click at [318, 173] on div "Rota 11 - Placa EXU0D96 05033511 - REFUGIO BAR LTDA Janela de atendimento Grade…" at bounding box center [242, 106] width 485 height 212
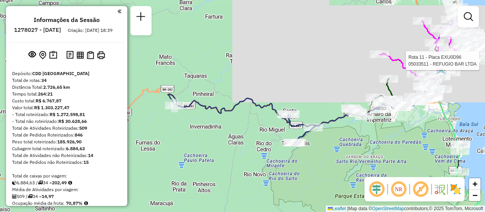
drag, startPoint x: 302, startPoint y: 183, endPoint x: 232, endPoint y: 196, distance: 71.6
click at [232, 196] on div "Rota 11 - Placa EXU0D96 05033511 - REFUGIO BAR LTDA Janela de atendimento Grade…" at bounding box center [242, 106] width 485 height 212
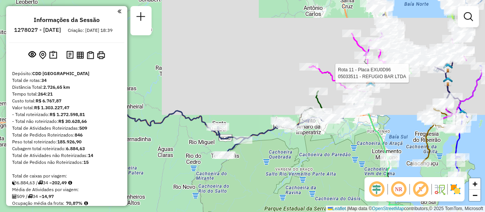
click at [282, 161] on div "Rota 11 - Placa EXU0D96 05033511 - REFUGIO BAR LTDA Janela de atendimento Grade…" at bounding box center [242, 106] width 485 height 212
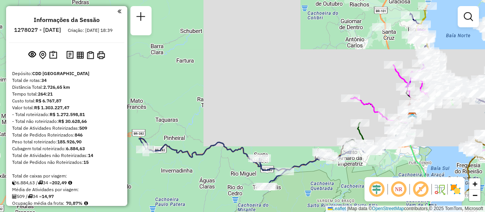
drag, startPoint x: 193, startPoint y: 139, endPoint x: 242, endPoint y: 158, distance: 52.5
click at [225, 171] on div "Janela de atendimento Grade de atendimento Capacidade Transportadoras Veículos …" at bounding box center [242, 106] width 485 height 212
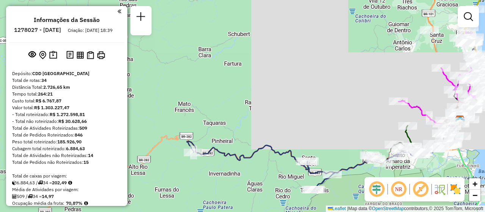
drag, startPoint x: 180, startPoint y: 184, endPoint x: 226, endPoint y: 183, distance: 45.9
click at [226, 183] on div "Janela de atendimento Grade de atendimento Capacidade Transportadoras Veículos …" at bounding box center [242, 106] width 485 height 212
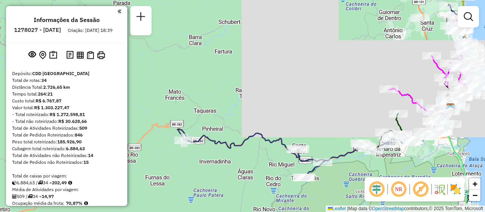
drag, startPoint x: 266, startPoint y: 186, endPoint x: 257, endPoint y: 174, distance: 15.4
click at [257, 174] on div "Janela de atendimento Grade de atendimento Capacidade Transportadoras Veículos …" at bounding box center [242, 106] width 485 height 212
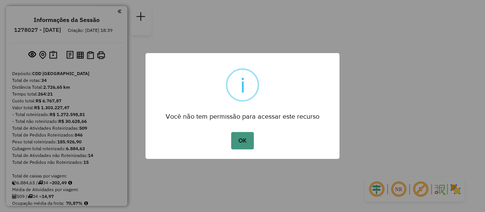
click at [252, 141] on button "OK" at bounding box center [242, 140] width 22 height 17
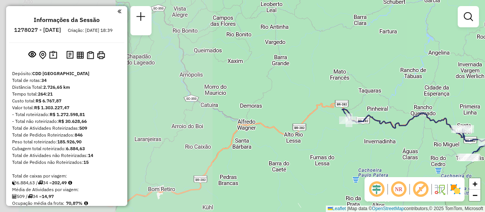
drag, startPoint x: 158, startPoint y: 161, endPoint x: 466, endPoint y: 169, distance: 307.8
click at [466, 169] on div "Janela de atendimento Grade de atendimento Capacidade Transportadoras Veículos …" at bounding box center [242, 106] width 485 height 212
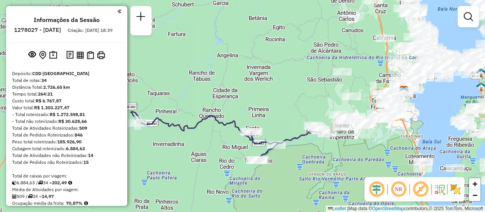
drag, startPoint x: 343, startPoint y: 150, endPoint x: 132, endPoint y: 152, distance: 211.1
click at [132, 152] on div "Janela de atendimento Grade de atendimento Capacidade Transportadoras Veículos …" at bounding box center [242, 106] width 485 height 212
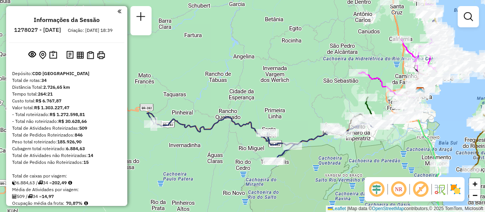
drag, startPoint x: 195, startPoint y: 145, endPoint x: 212, endPoint y: 146, distance: 17.5
click at [212, 146] on div "Janela de atendimento Grade de atendimento Capacidade Transportadoras Veículos …" at bounding box center [242, 106] width 485 height 212
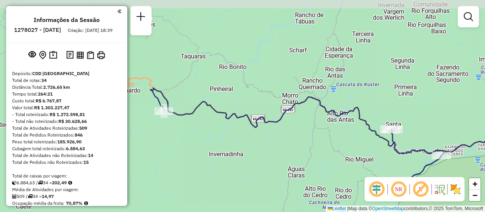
drag, startPoint x: 184, startPoint y: 143, endPoint x: 232, endPoint y: 152, distance: 48.5
click at [232, 152] on div "Janela de atendimento Grade de atendimento Capacidade Transportadoras Veículos …" at bounding box center [242, 106] width 485 height 212
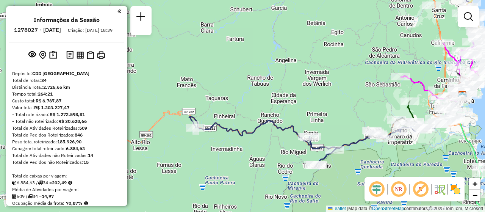
click at [449, 186] on img at bounding box center [455, 189] width 12 height 12
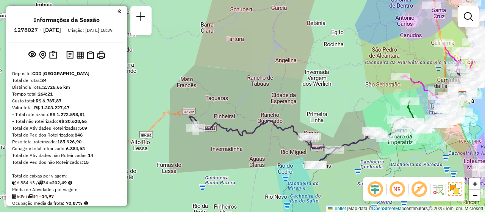
click at [460, 186] on img at bounding box center [455, 189] width 14 height 14
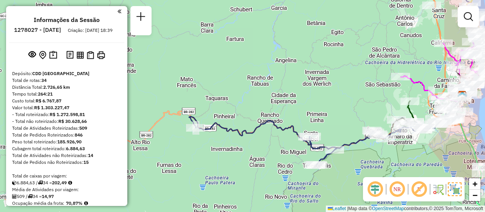
click at [453, 188] on img at bounding box center [455, 189] width 14 height 14
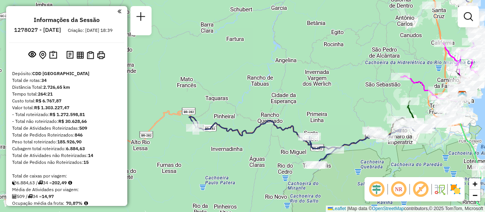
click at [450, 184] on img at bounding box center [455, 189] width 12 height 12
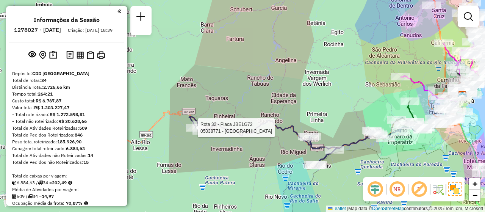
select select "**********"
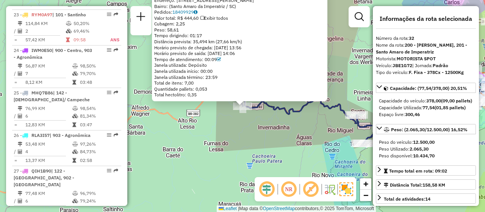
scroll to position [1599, 0]
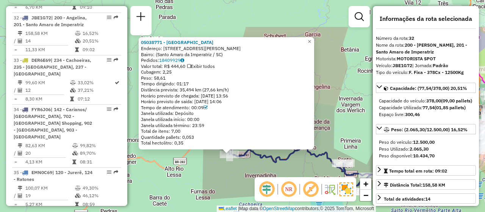
drag, startPoint x: 192, startPoint y: 122, endPoint x: 179, endPoint y: 172, distance: 51.5
click at [179, 172] on div "05038771 - [GEOGRAPHIC_DATA] Endereço: [STREET_ADDRESS][PERSON_NAME] Pedidos: 1…" at bounding box center [242, 106] width 485 height 212
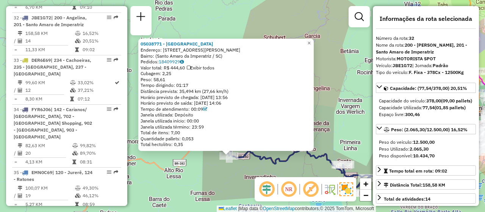
click at [150, 172] on div "05038771 - [GEOGRAPHIC_DATA] Endereço: [STREET_ADDRESS][PERSON_NAME] Pedidos: 1…" at bounding box center [242, 106] width 485 height 212
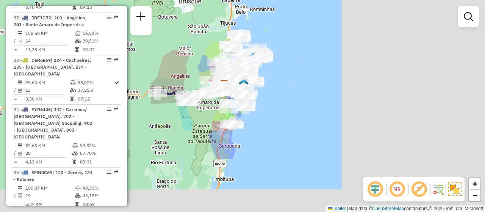
drag, startPoint x: 431, startPoint y: 143, endPoint x: 279, endPoint y: 105, distance: 157.5
click at [279, 105] on div "Janela de atendimento Grade de atendimento Capacidade Transportadoras Veículos …" at bounding box center [242, 106] width 485 height 212
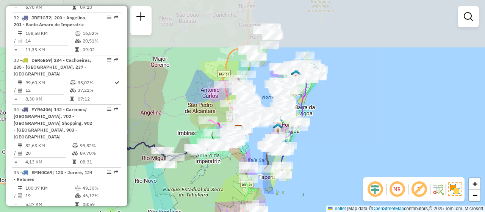
drag, startPoint x: 272, startPoint y: 85, endPoint x: 308, endPoint y: 167, distance: 89.1
click at [308, 167] on div "Janela de atendimento Grade de atendimento Capacidade Transportadoras Veículos …" at bounding box center [242, 106] width 485 height 212
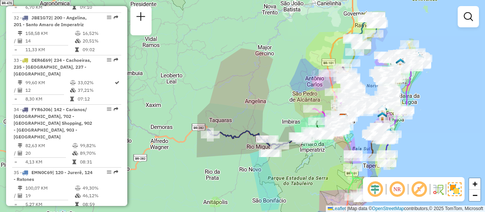
drag, startPoint x: 187, startPoint y: 175, endPoint x: 292, endPoint y: 163, distance: 105.2
click at [292, 163] on div "Janela de atendimento Grade de atendimento Capacidade Transportadoras Veículos …" at bounding box center [242, 106] width 485 height 212
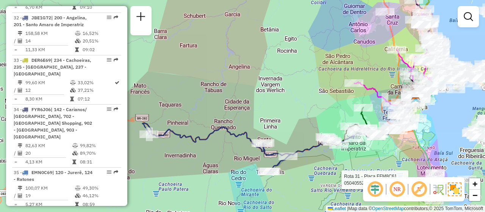
drag, startPoint x: 306, startPoint y: 166, endPoint x: 229, endPoint y: 159, distance: 77.3
click at [229, 159] on div "Rota 31 - Placa FFM8C61 05040552 - [PERSON_NAME] DE [PERSON_NAME] de atendiment…" at bounding box center [242, 106] width 485 height 212
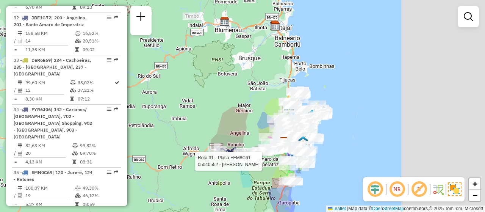
drag, startPoint x: 453, startPoint y: 136, endPoint x: 328, endPoint y: 157, distance: 126.4
click at [328, 157] on div "Rota 31 - Placa FFM8C61 05040552 - [PERSON_NAME] DE [PERSON_NAME] de atendiment…" at bounding box center [242, 106] width 485 height 212
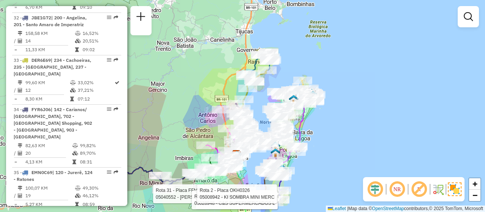
scroll to position [578, 0]
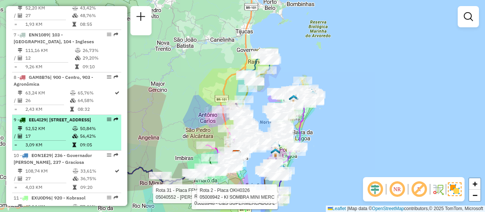
click at [104, 116] on div "9 - EEL4I29 | 201 - Santo [STREET_ADDRESS]" at bounding box center [67, 119] width 106 height 7
select select "**********"
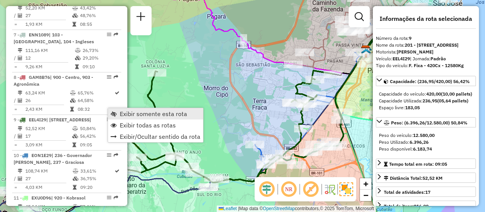
click at [150, 117] on span "Exibir somente esta rota" at bounding box center [153, 114] width 67 height 6
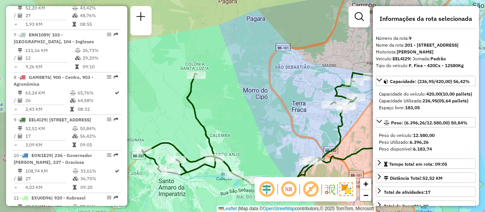
drag, startPoint x: 298, startPoint y: 133, endPoint x: 334, endPoint y: 134, distance: 36.8
click at [334, 134] on div "Janela de atendimento Grade de atendimento Capacidade Transportadoras Veículos …" at bounding box center [242, 106] width 485 height 212
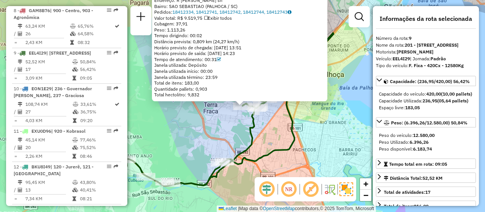
scroll to position [673, 0]
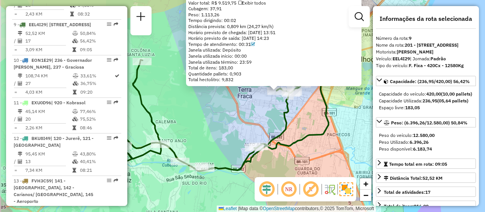
drag, startPoint x: 247, startPoint y: 142, endPoint x: 254, endPoint y: 139, distance: 7.7
click at [254, 139] on div "05032285 - [PERSON_NAME] PET Tipo de cliente: 81 - Zé Delivery (Z) Endereço: R …" at bounding box center [242, 106] width 485 height 212
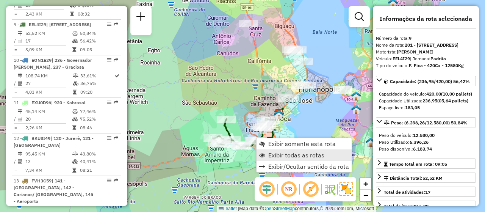
click at [279, 150] on link "Exibir todas as rotas" at bounding box center [304, 154] width 95 height 11
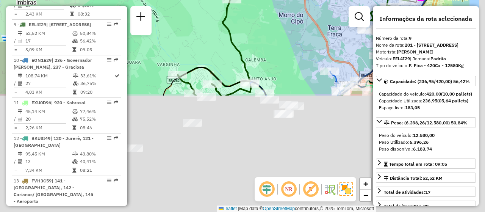
drag, startPoint x: 195, startPoint y: 74, endPoint x: 169, endPoint y: 11, distance: 68.3
click at [169, 11] on div "Janela de atendimento Grade de atendimento Capacidade Transportadoras Veículos …" at bounding box center [242, 106] width 485 height 212
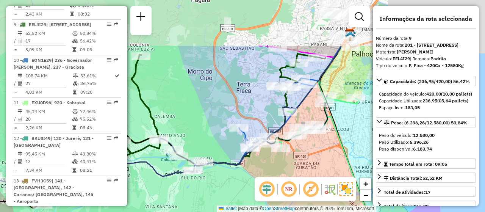
drag, startPoint x: 316, startPoint y: 125, endPoint x: 228, endPoint y: 195, distance: 112.8
click at [228, 195] on div "Janela de atendimento Grade de atendimento Capacidade Transportadoras Veículos …" at bounding box center [242, 106] width 485 height 212
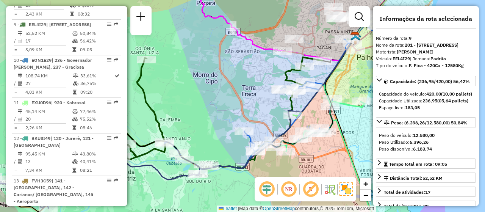
drag, startPoint x: 265, startPoint y: 114, endPoint x: 280, endPoint y: 117, distance: 15.5
click at [280, 117] on div "Janela de atendimento Grade de atendimento Capacidade Transportadoras Veículos …" at bounding box center [242, 106] width 485 height 212
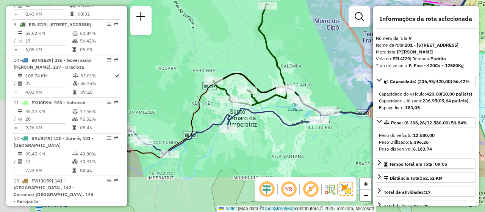
drag, startPoint x: 193, startPoint y: 188, endPoint x: 304, endPoint y: 132, distance: 124.9
click at [304, 132] on div "Rota 30 - Placa RMY2E67 05012594 - PANIFICADORA AS LTDA Janela de atendimento G…" at bounding box center [242, 106] width 485 height 212
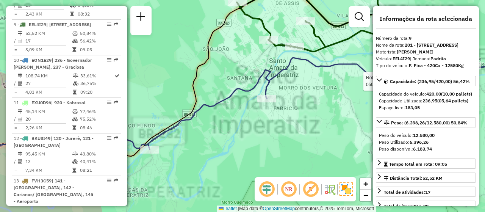
drag, startPoint x: 259, startPoint y: 129, endPoint x: 263, endPoint y: 114, distance: 15.0
click at [260, 129] on div "Rota 30 - Placa RMY2E67 05012594 - PANIFICADORA AS LTDA Janela de atendimento G…" at bounding box center [242, 106] width 485 height 212
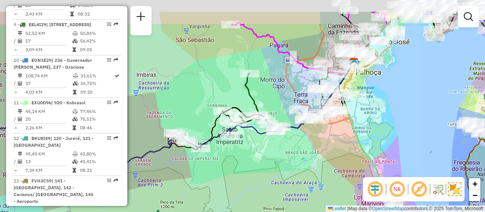
drag, startPoint x: 302, startPoint y: 111, endPoint x: 252, endPoint y: 155, distance: 66.6
click at [252, 155] on div "Janela de atendimento Grade de atendimento Capacidade Transportadoras Veículos …" at bounding box center [242, 106] width 485 height 212
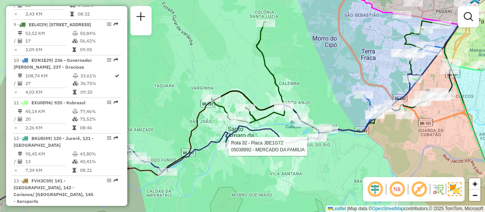
select select "**********"
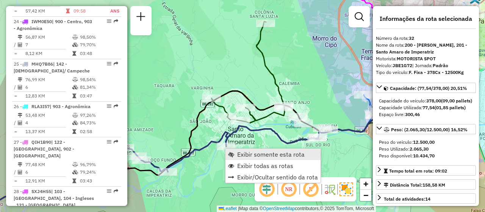
scroll to position [1599, 0]
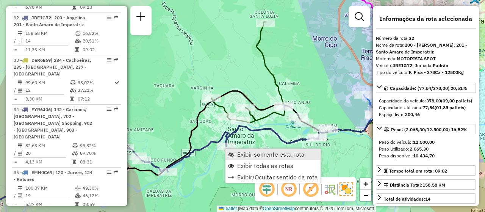
click at [252, 155] on span "Exibir somente esta rota" at bounding box center [270, 154] width 67 height 6
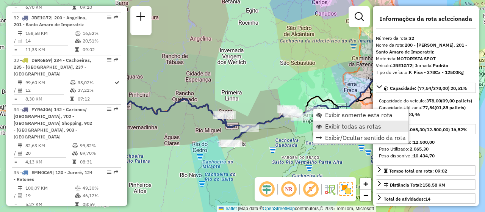
drag, startPoint x: 323, startPoint y: 125, endPoint x: 346, endPoint y: 130, distance: 24.5
click at [323, 125] on link "Exibir todas as rotas" at bounding box center [360, 126] width 95 height 11
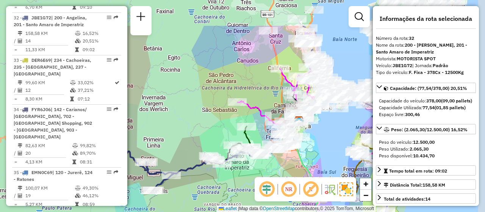
drag, startPoint x: 327, startPoint y: 138, endPoint x: 248, endPoint y: 169, distance: 84.5
click at [248, 185] on div "Janela de atendimento Grade de atendimento Capacidade Transportadoras Veículos …" at bounding box center [242, 106] width 485 height 212
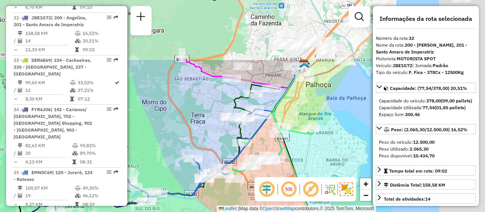
drag, startPoint x: 318, startPoint y: 139, endPoint x: 177, endPoint y: 222, distance: 164.0
click at [177, 211] on html "Aguarde... Pop-up bloqueado! Seu navegador bloqueou automáticamente a abertura …" at bounding box center [242, 106] width 485 height 212
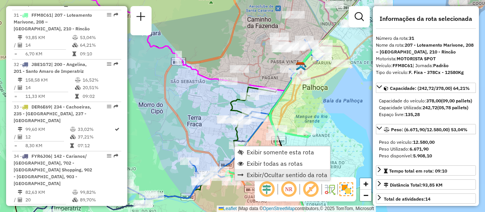
scroll to position [1550, 0]
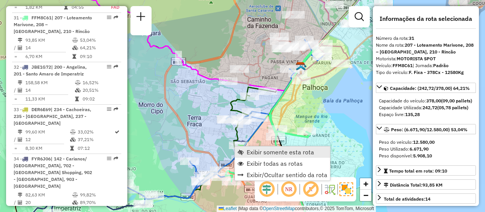
click at [279, 147] on link "Exibir somente esta rota" at bounding box center [282, 151] width 95 height 11
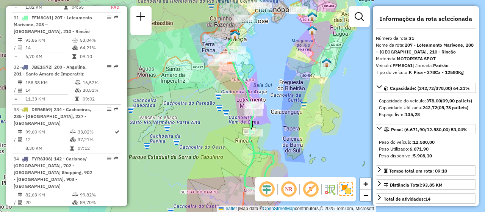
drag, startPoint x: 264, startPoint y: 65, endPoint x: 280, endPoint y: 135, distance: 71.2
click at [280, 134] on div "Janela de atendimento Grade de atendimento Capacidade Transportadoras Veículos …" at bounding box center [242, 106] width 485 height 212
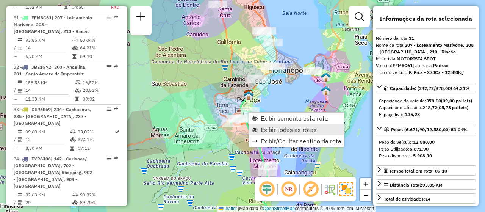
click at [291, 129] on span "Exibir todas as rotas" at bounding box center [289, 130] width 56 height 6
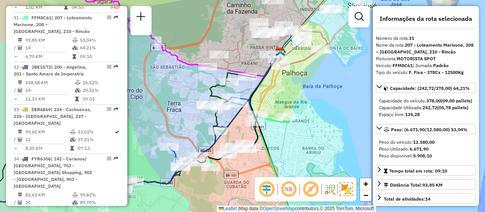
drag, startPoint x: 241, startPoint y: 124, endPoint x: 271, endPoint y: 144, distance: 36.5
click at [273, 144] on div "Janela de atendimento Grade de atendimento Capacidade Transportadoras Veículos …" at bounding box center [242, 106] width 485 height 212
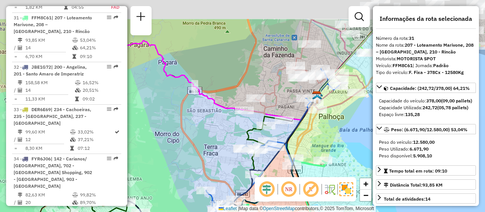
drag, startPoint x: 230, startPoint y: 115, endPoint x: 265, endPoint y: 158, distance: 55.2
click at [265, 158] on div "Janela de atendimento Grade de atendimento Capacidade Transportadoras Veículos …" at bounding box center [242, 106] width 485 height 212
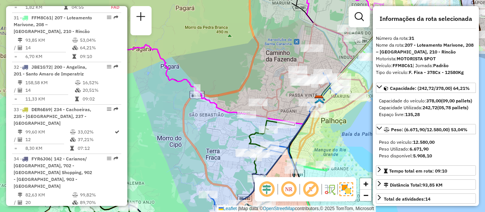
drag, startPoint x: 330, startPoint y: 136, endPoint x: 302, endPoint y: 157, distance: 34.4
click at [302, 157] on div "Janela de atendimento Grade de atendimento Capacidade Transportadoras Veículos …" at bounding box center [242, 106] width 485 height 212
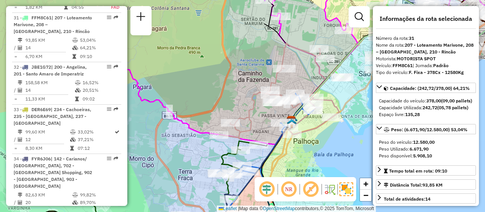
scroll to position [981, 0]
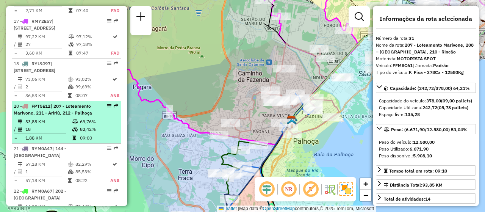
click at [107, 103] on em at bounding box center [109, 105] width 5 height 5
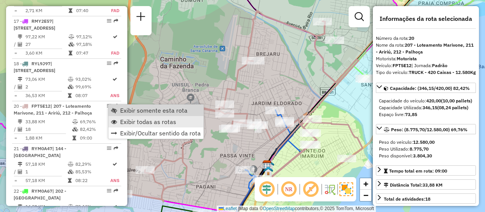
drag, startPoint x: 148, startPoint y: 113, endPoint x: 192, endPoint y: 119, distance: 44.0
click at [149, 113] on span "Exibir somente esta rota" at bounding box center [153, 110] width 67 height 6
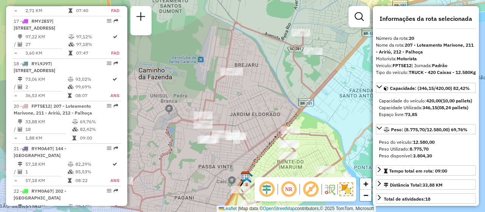
drag, startPoint x: 334, startPoint y: 141, endPoint x: 280, endPoint y: 166, distance: 60.2
click at [281, 166] on div "Janela de atendimento Grade de atendimento Capacidade Transportadoras Veículos …" at bounding box center [242, 106] width 485 height 212
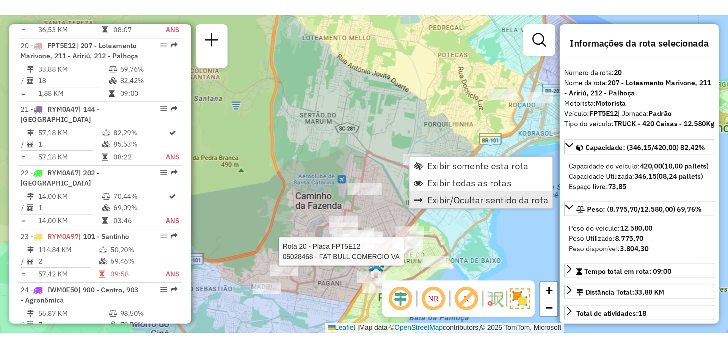
scroll to position [1076, 0]
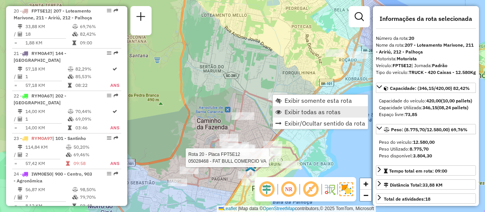
click at [321, 110] on span "Exibir todas as rotas" at bounding box center [313, 112] width 56 height 6
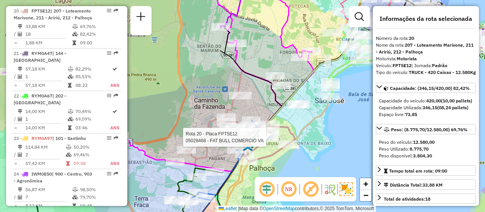
drag, startPoint x: 297, startPoint y: 133, endPoint x: 297, endPoint y: 101, distance: 31.8
click at [297, 101] on div "Rota 20 - Placa FPT5E12 05028468 - FAT BULL COMERCIO VA Janela de atendimento G…" at bounding box center [242, 106] width 485 height 212
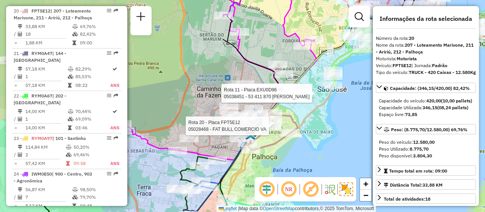
click at [324, 135] on div "Rota 20 - Placa FPT5E12 05028468 - FAT BULL COMERCIO VA Rota 11 - Placa EXU0D96…" at bounding box center [242, 106] width 485 height 212
